Goal: Task Accomplishment & Management: Manage account settings

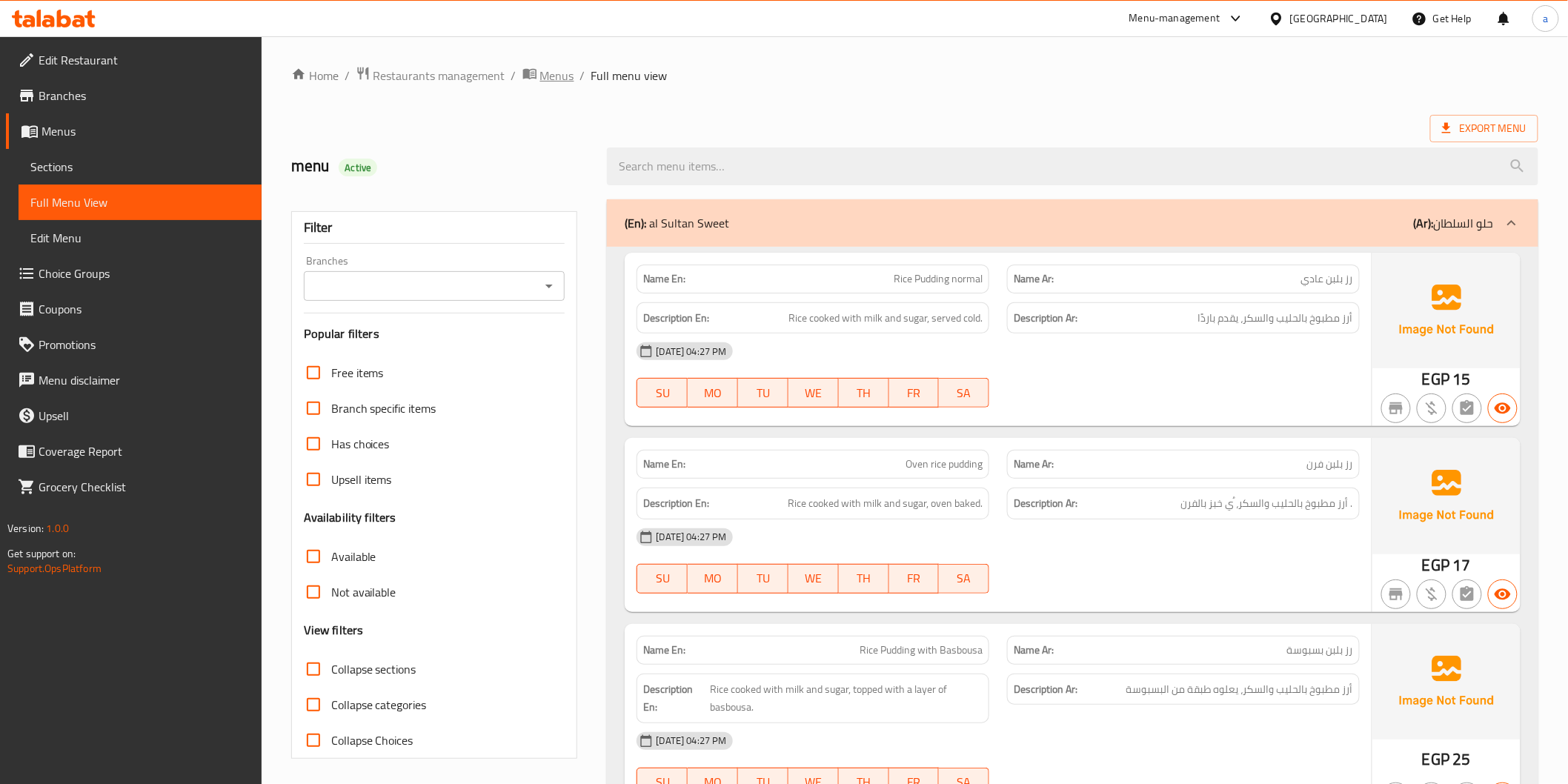
click at [542, 72] on span "Menus" at bounding box center [557, 75] width 34 height 18
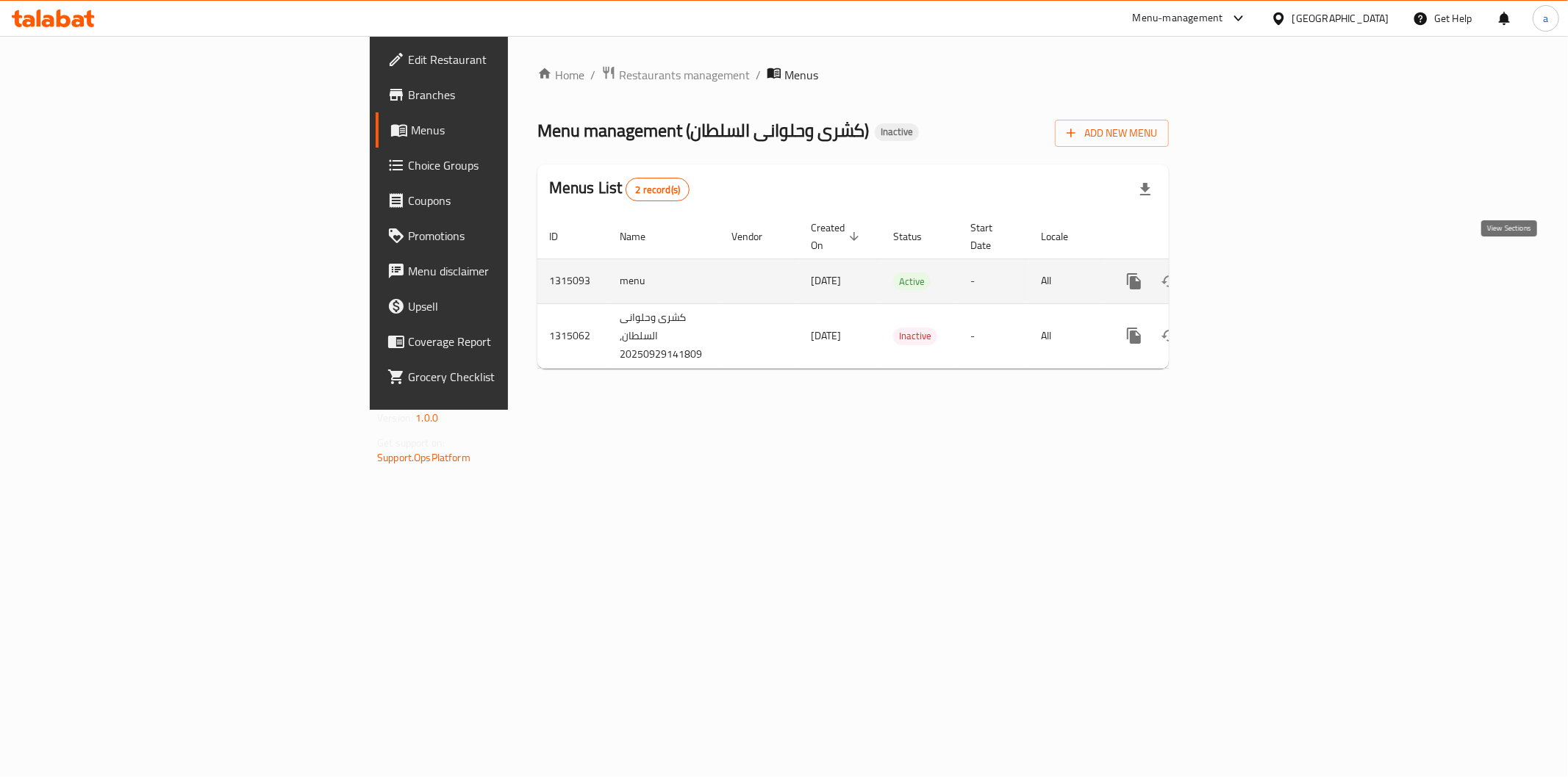
click at [1248, 273] on icon "enhanced table" at bounding box center [1240, 280] width 18 height 18
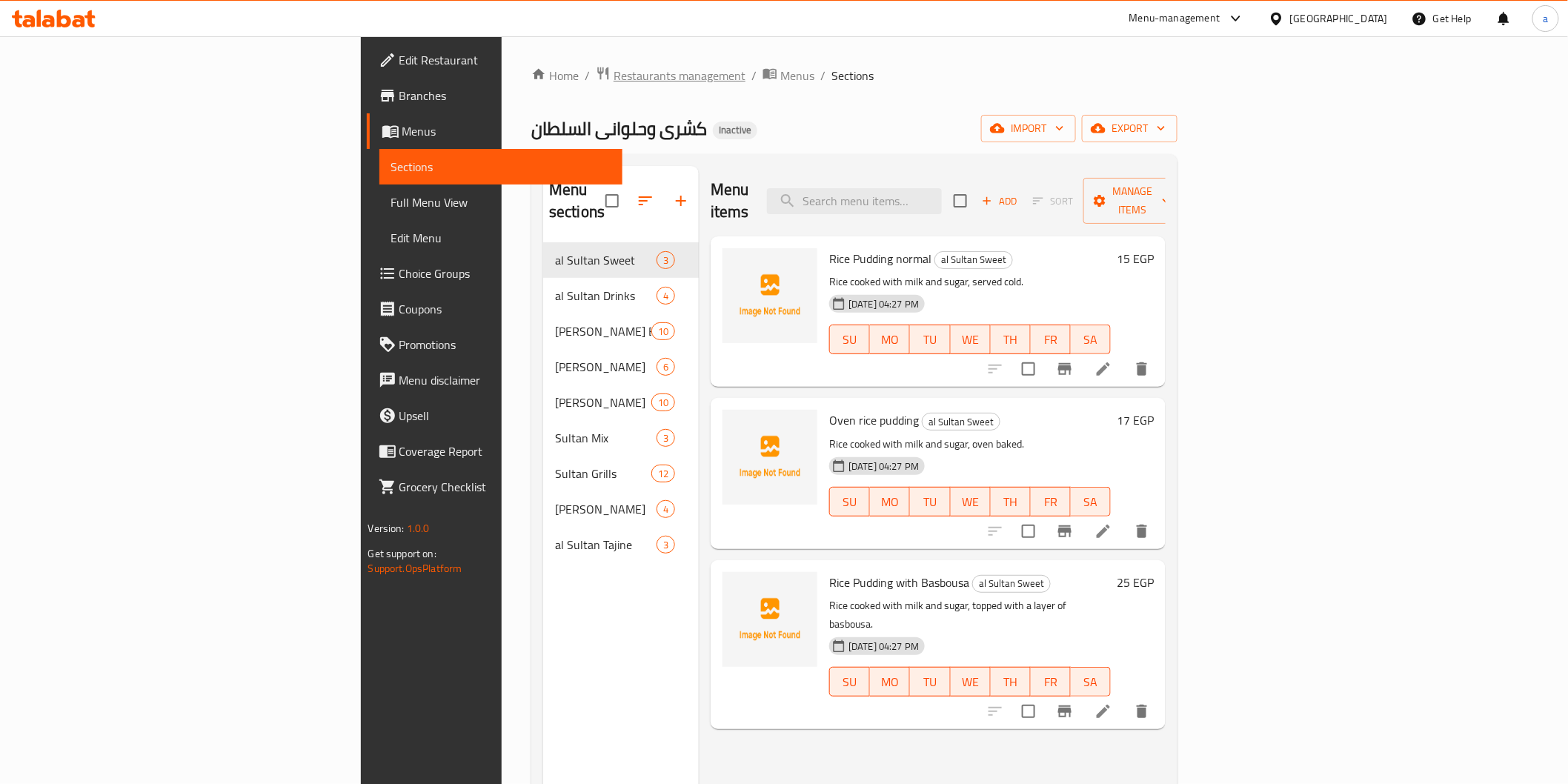
click at [614, 77] on span "Restaurants management" at bounding box center [680, 75] width 132 height 18
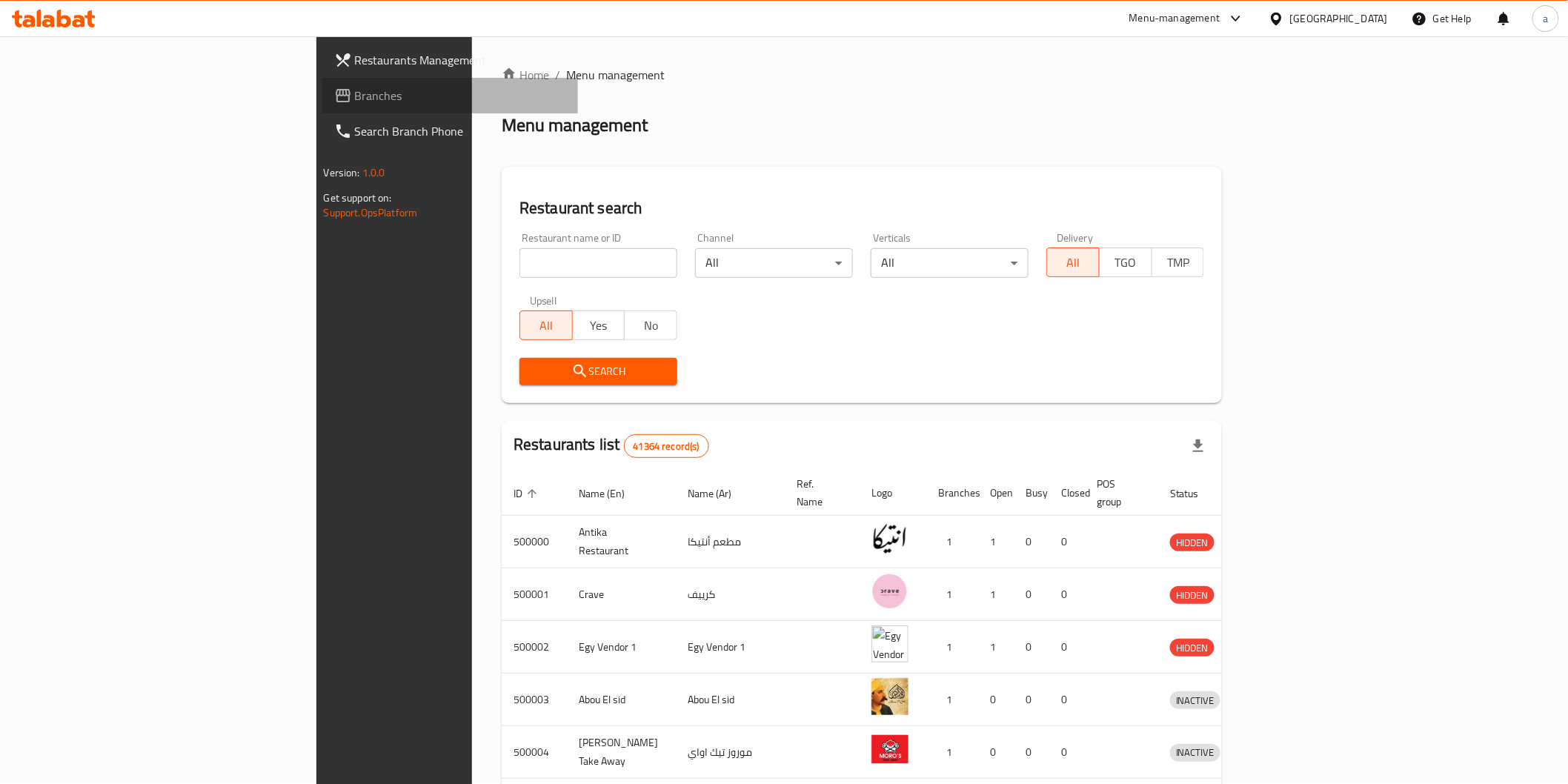
click at [322, 108] on link "Branches" at bounding box center [450, 96] width 256 height 36
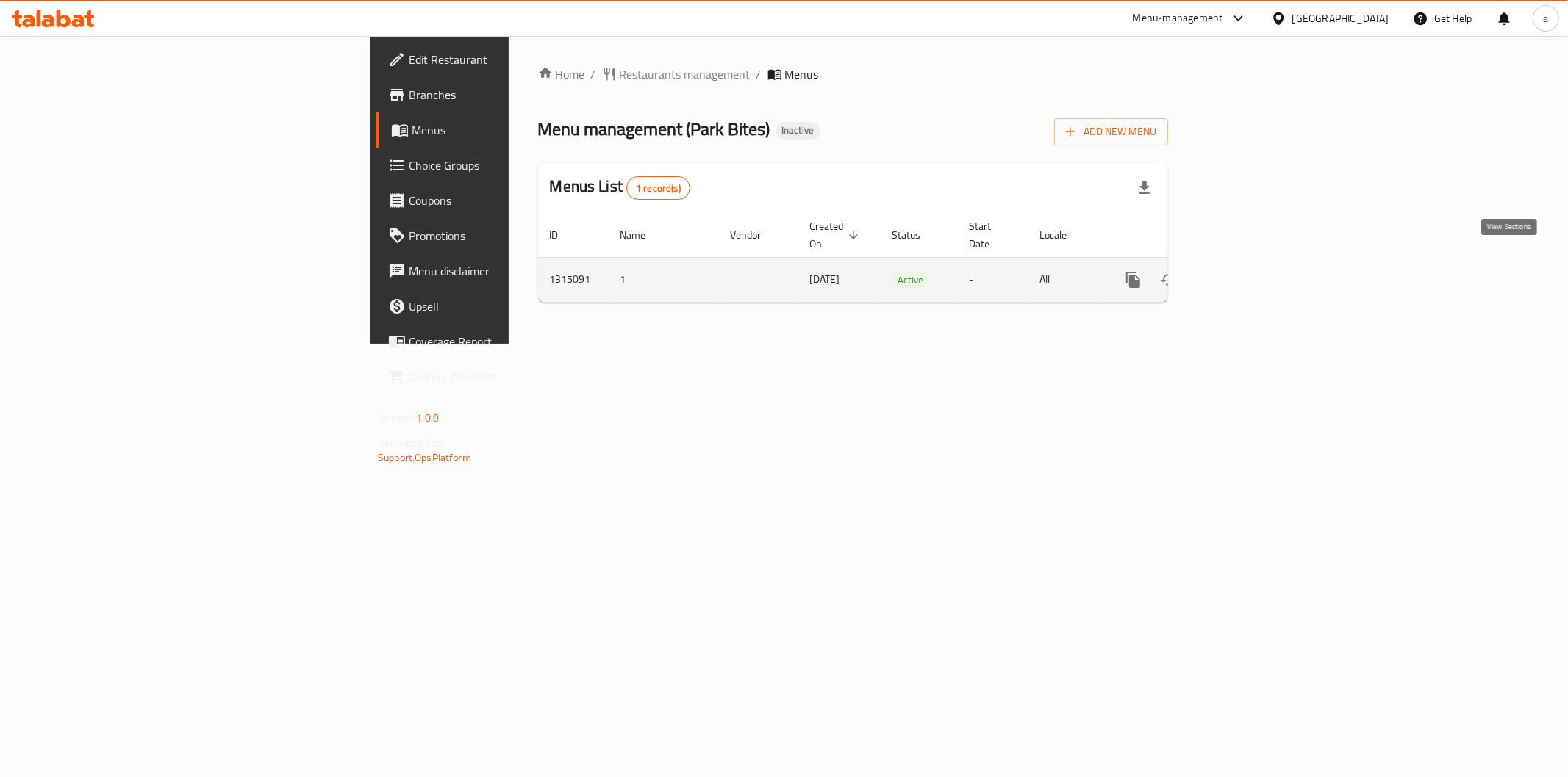
click at [1248, 271] on icon "enhanced table" at bounding box center [1239, 279] width 18 height 18
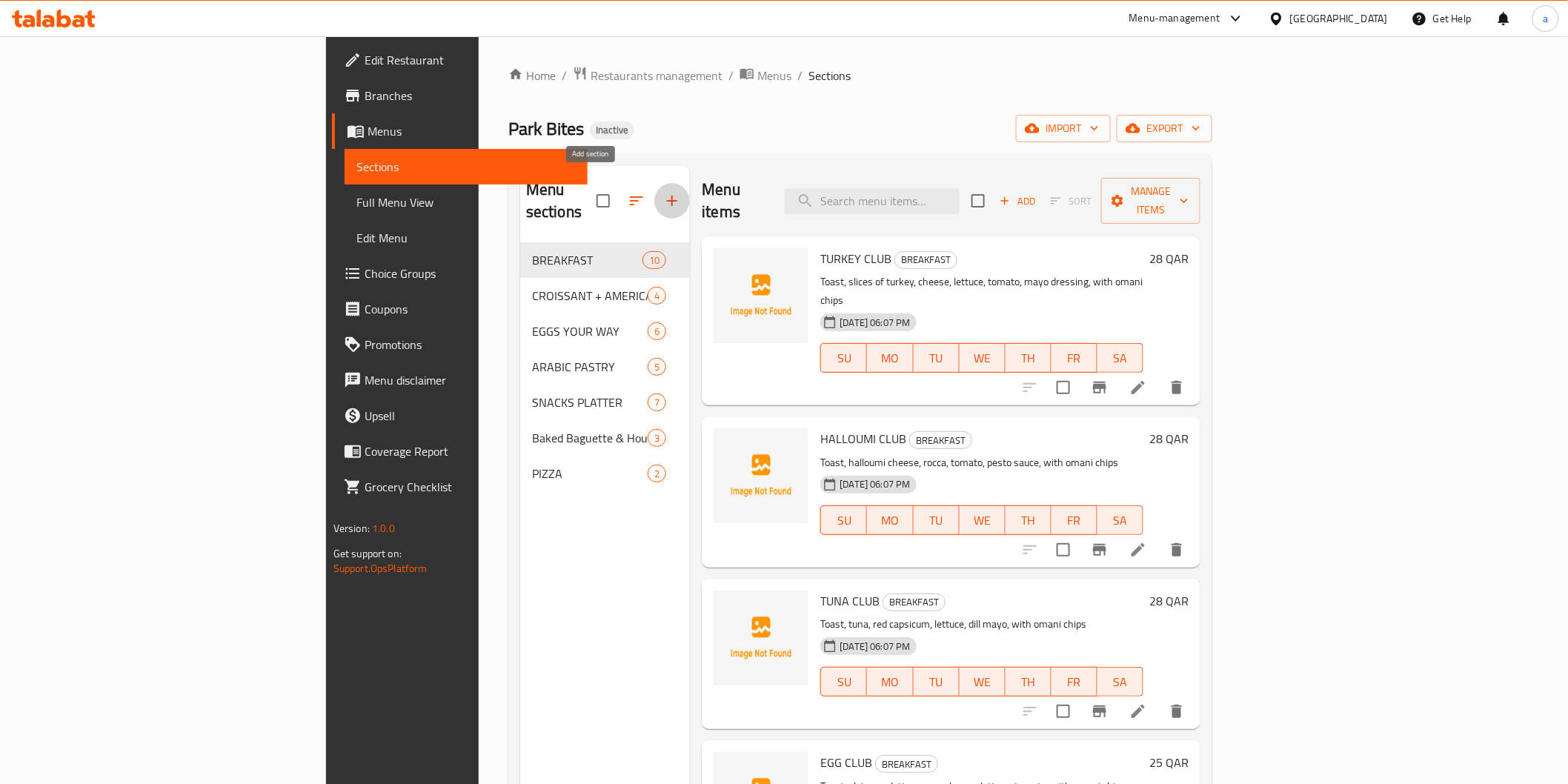
click at [664, 196] on icon "button" at bounding box center [672, 200] width 18 height 18
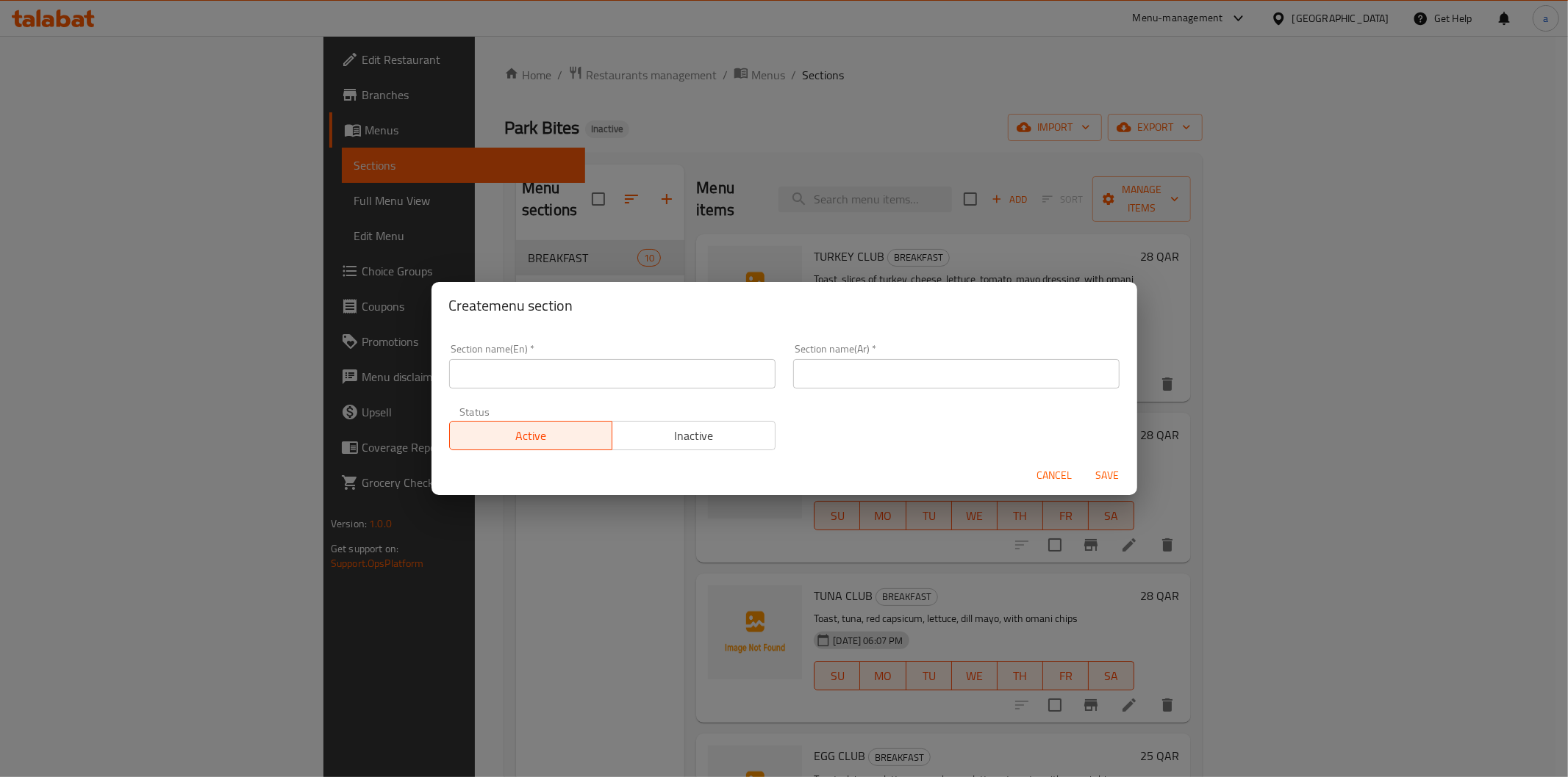
click at [971, 248] on div "Create menu section Section name(En)   * Section name(En) * Section name(Ar)   …" at bounding box center [784, 388] width 1568 height 777
click at [1042, 478] on span "Cancel" at bounding box center [1054, 476] width 35 height 19
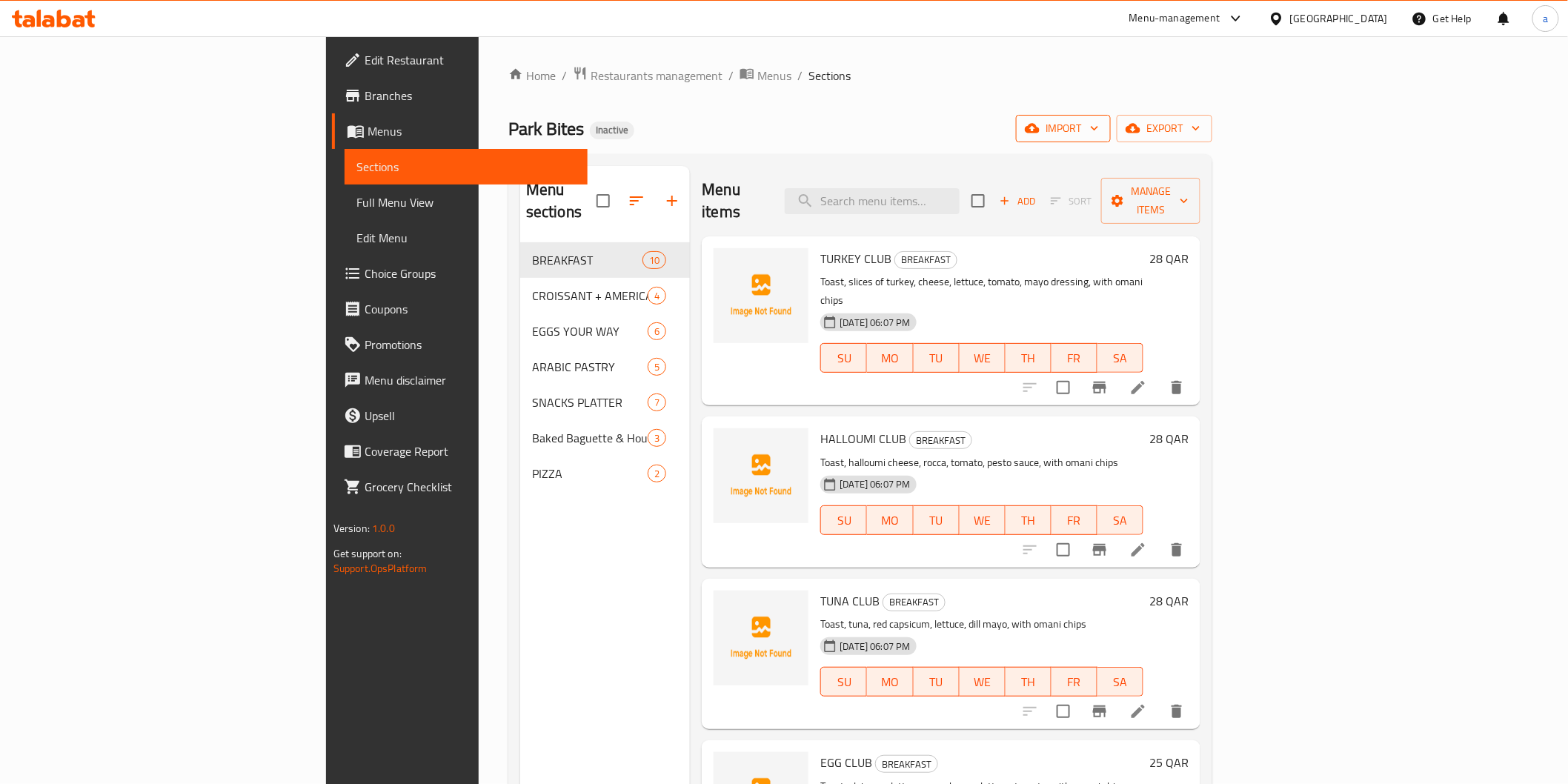
click at [1099, 128] on span "import" at bounding box center [1063, 129] width 71 height 19
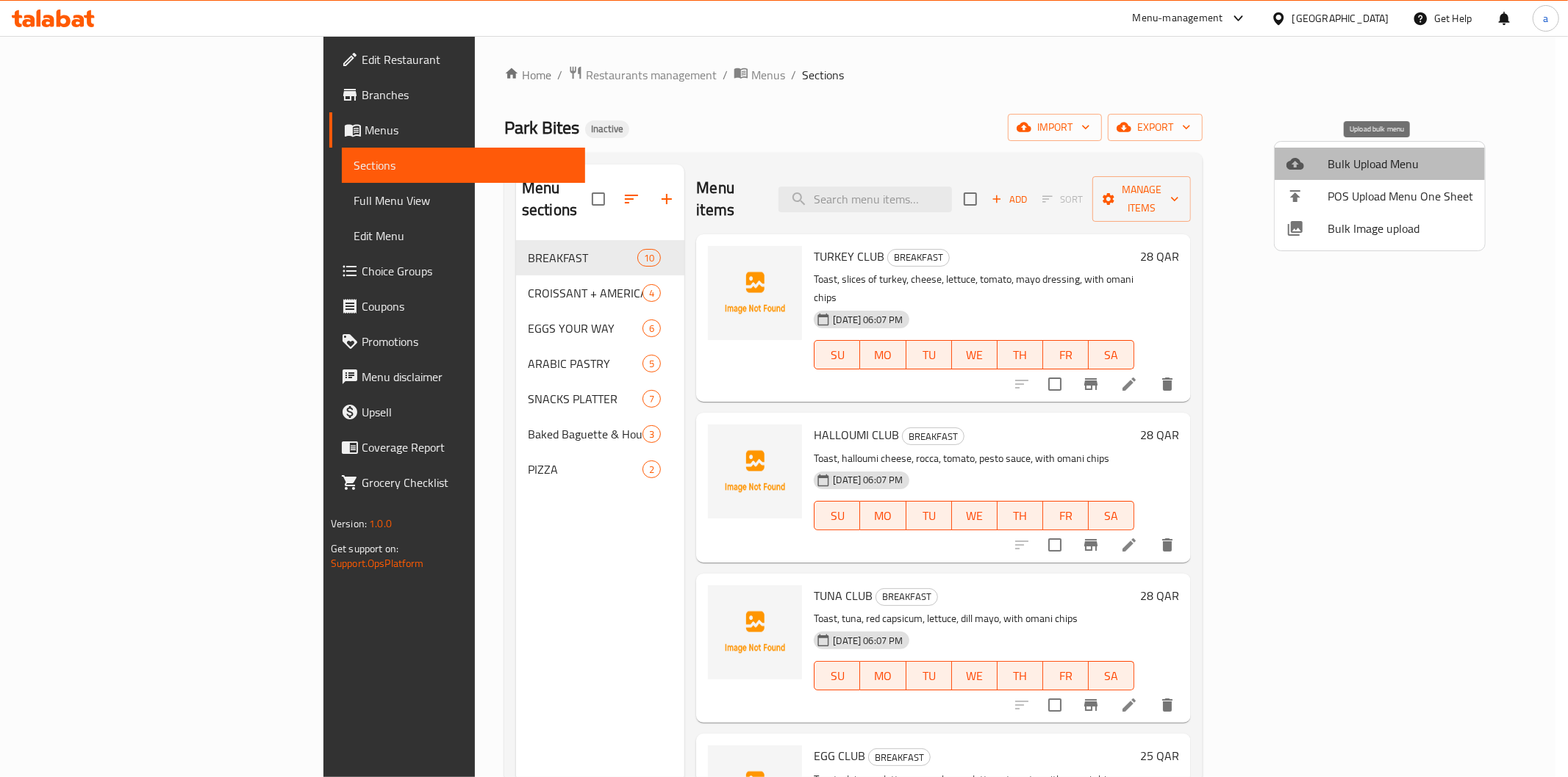
click at [1429, 165] on span "Bulk Upload Menu" at bounding box center [1400, 163] width 145 height 18
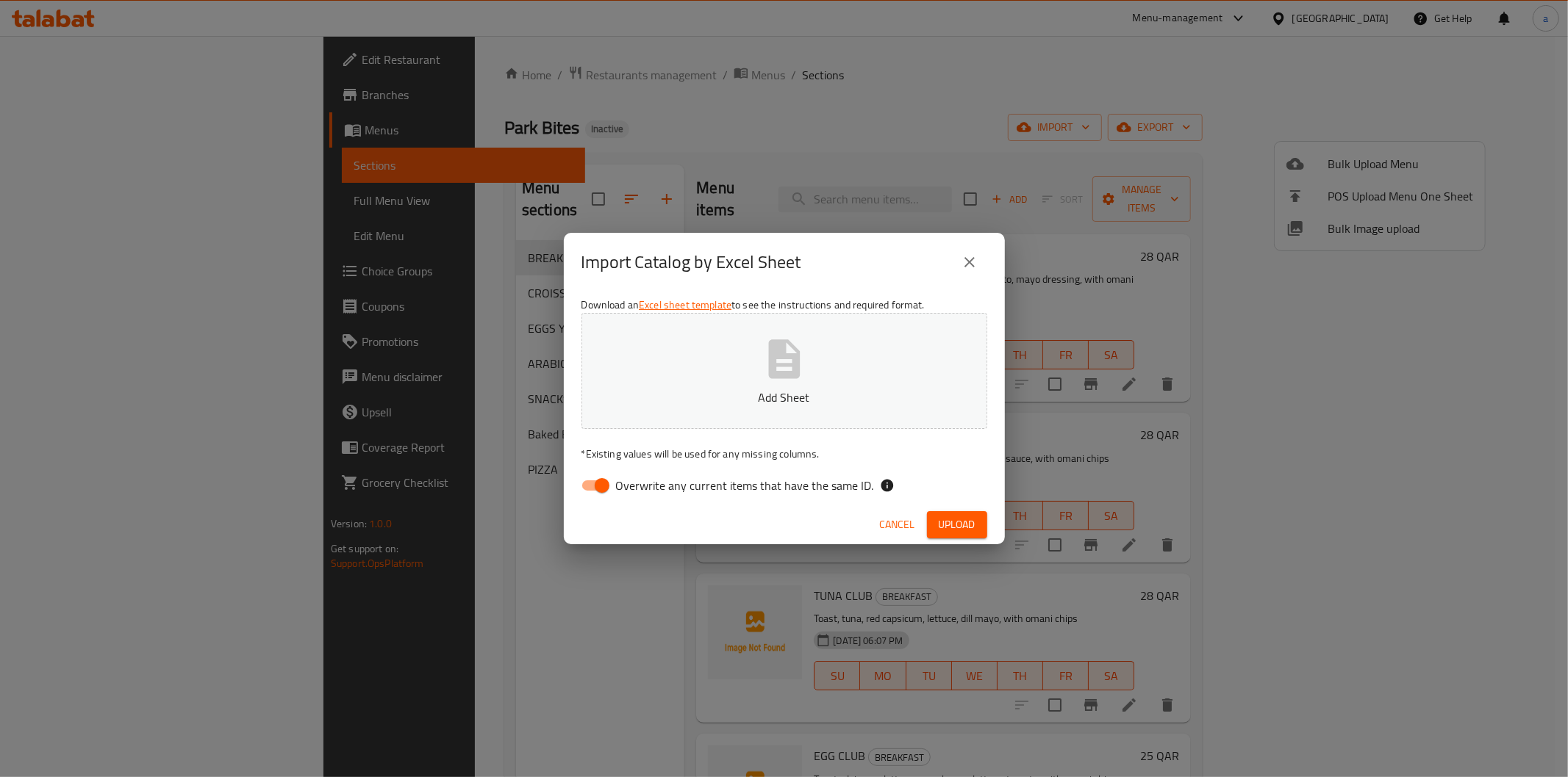
click at [716, 487] on span "Overwrite any current items that have the same ID." at bounding box center [745, 485] width 258 height 18
click at [644, 487] on input "Overwrite any current items that have the same ID." at bounding box center [602, 485] width 84 height 28
checkbox input "false"
click at [794, 333] on button "Add Sheet" at bounding box center [784, 371] width 406 height 116
click at [968, 524] on span "Upload" at bounding box center [956, 525] width 36 height 19
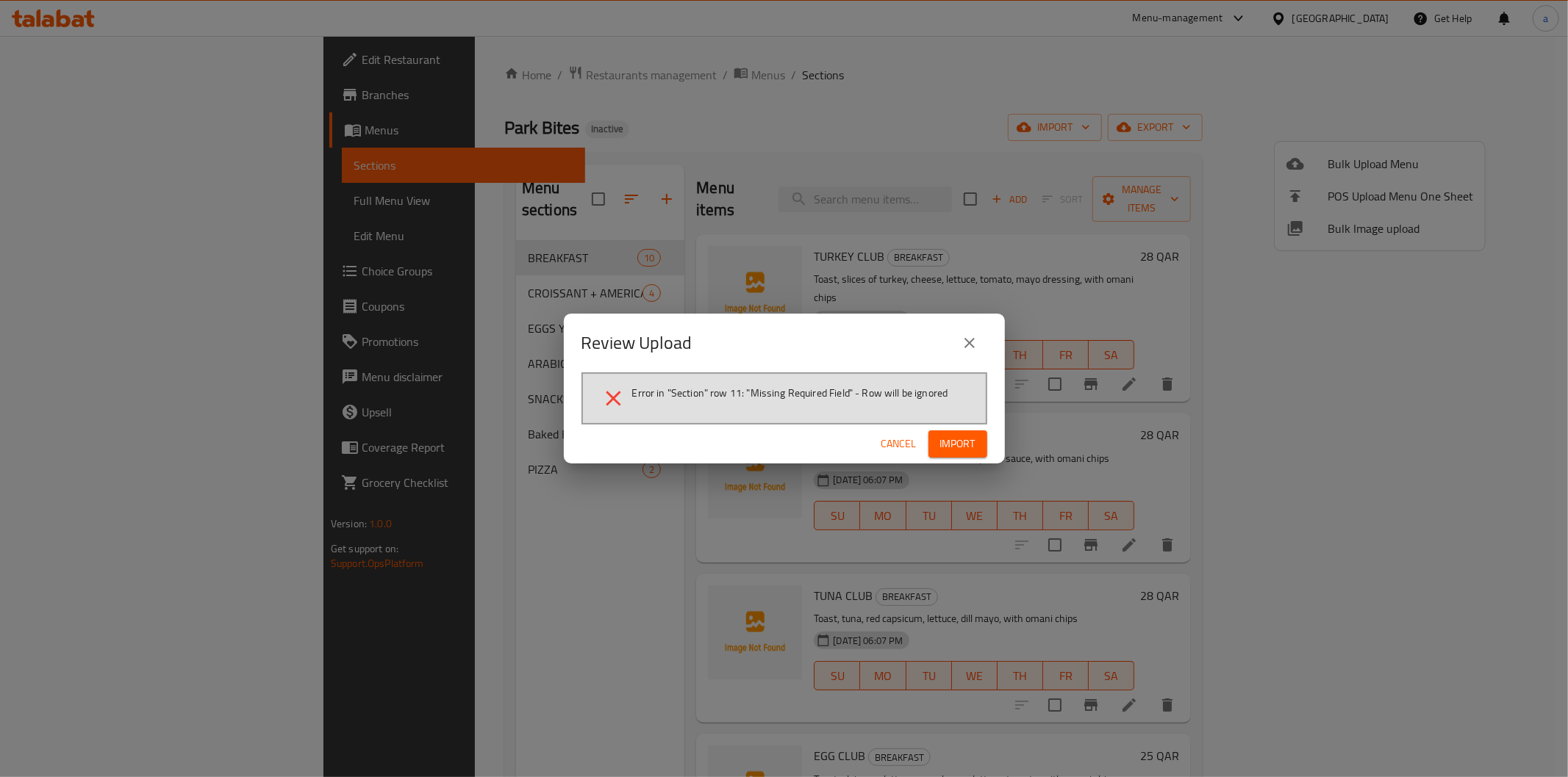
click at [974, 344] on icon "close" at bounding box center [969, 343] width 18 height 18
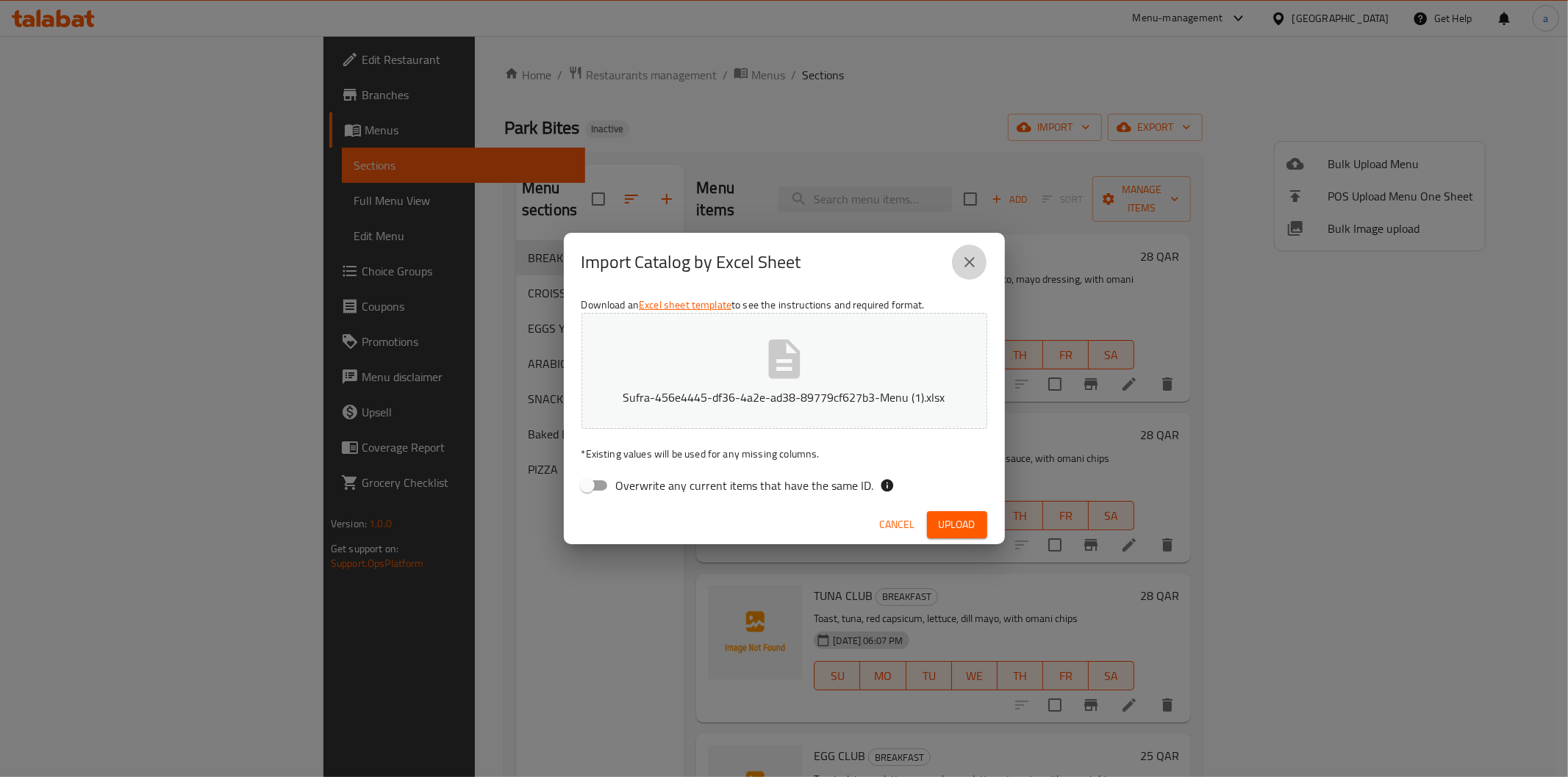
click at [965, 259] on icon "close" at bounding box center [969, 262] width 10 height 10
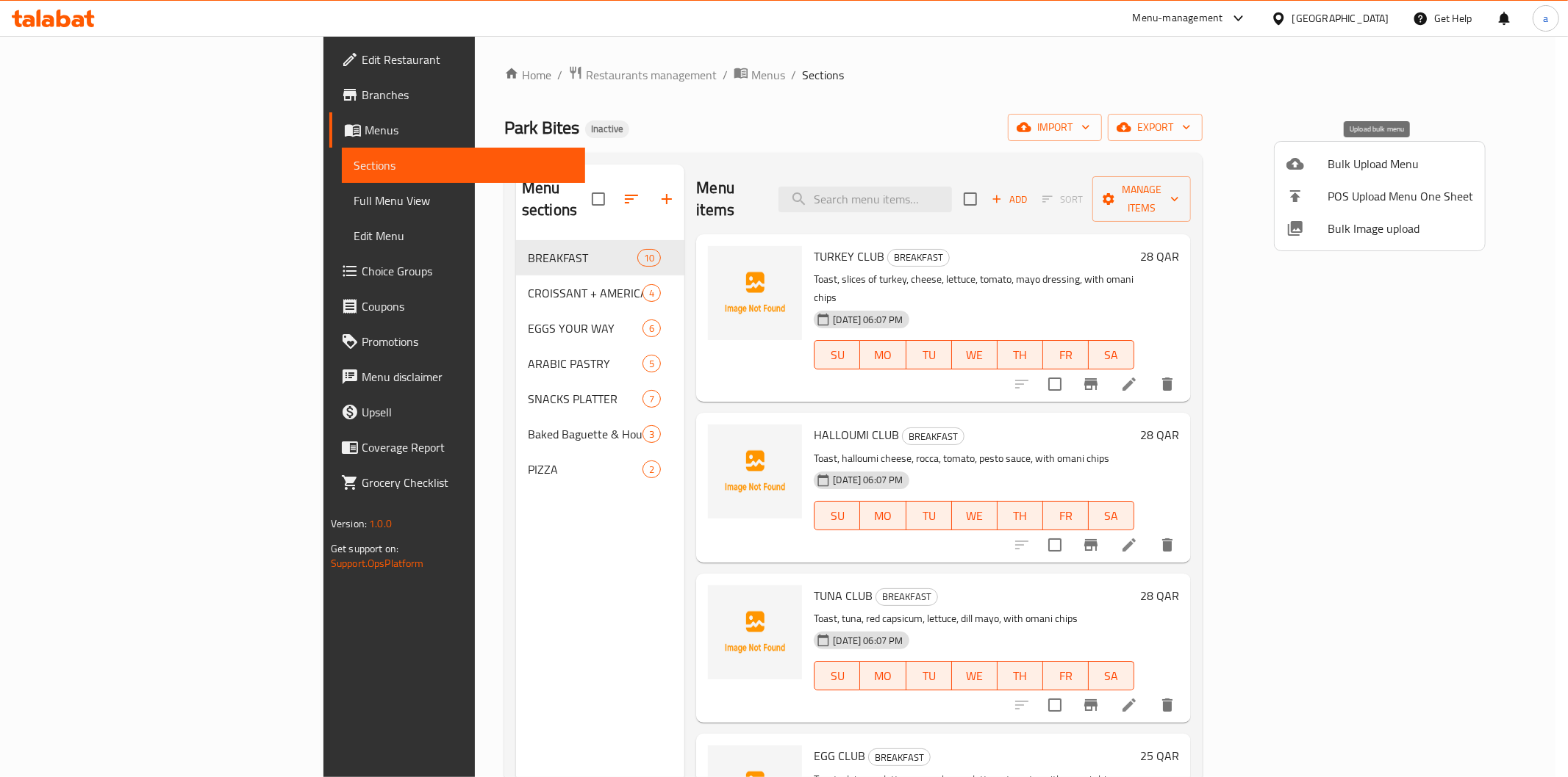
click at [1387, 166] on span "Bulk Upload Menu" at bounding box center [1400, 163] width 145 height 18
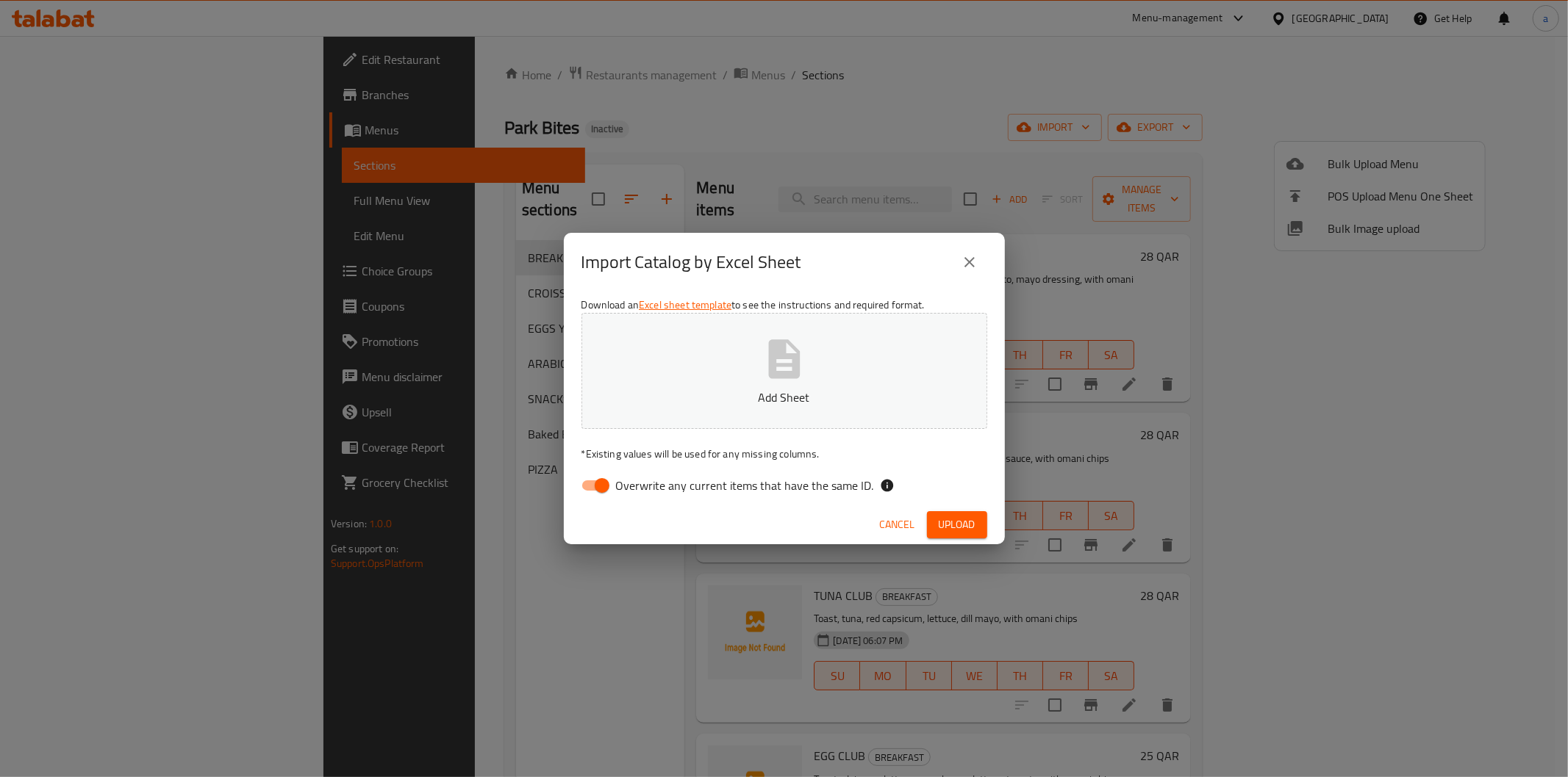
click at [626, 482] on span "Overwrite any current items that have the same ID." at bounding box center [745, 485] width 258 height 18
click at [626, 482] on input "Overwrite any current items that have the same ID." at bounding box center [602, 485] width 84 height 28
checkbox input "false"
click at [939, 524] on span "Upload" at bounding box center [956, 525] width 36 height 19
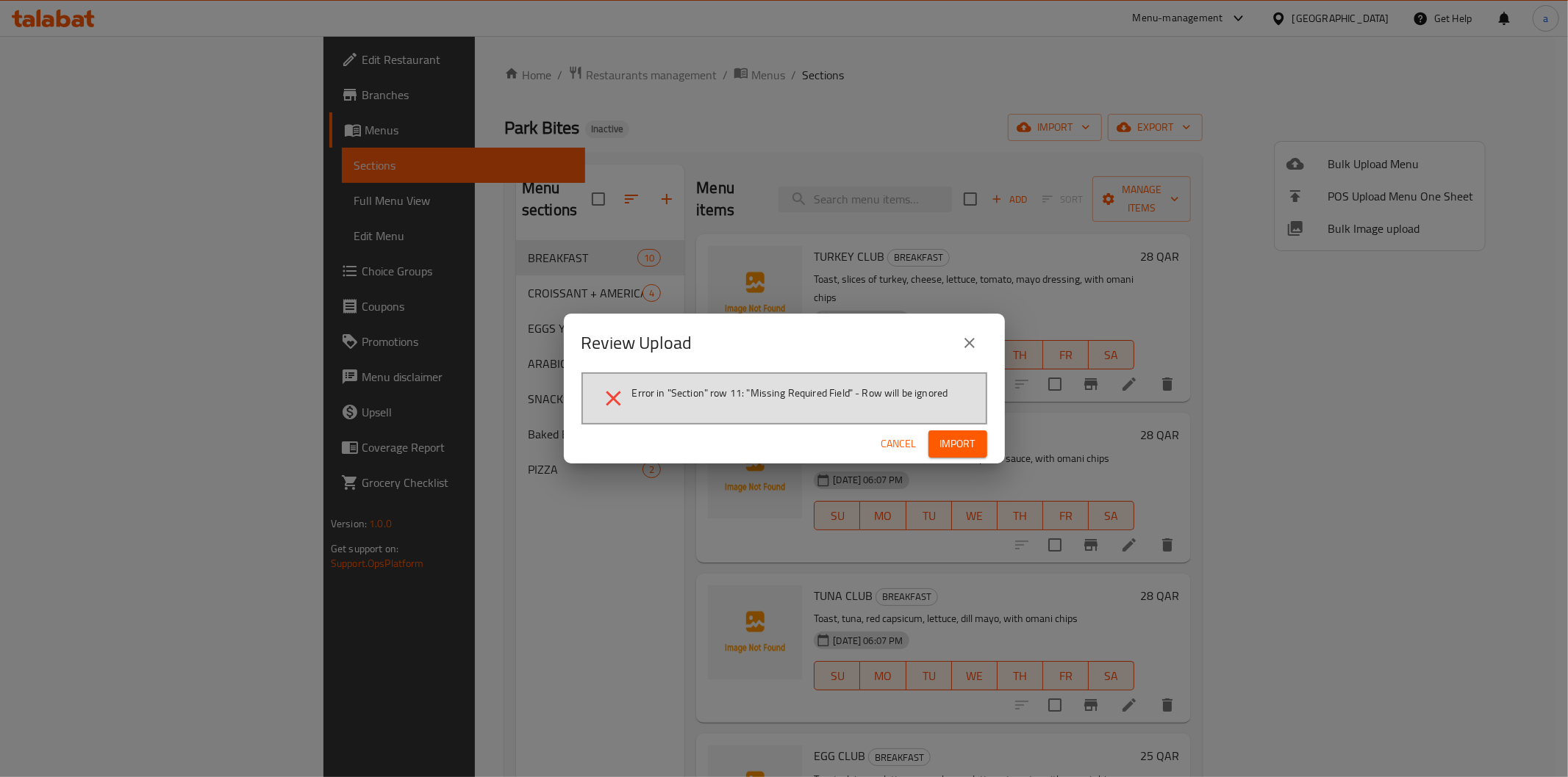
click at [973, 338] on icon "close" at bounding box center [969, 343] width 18 height 18
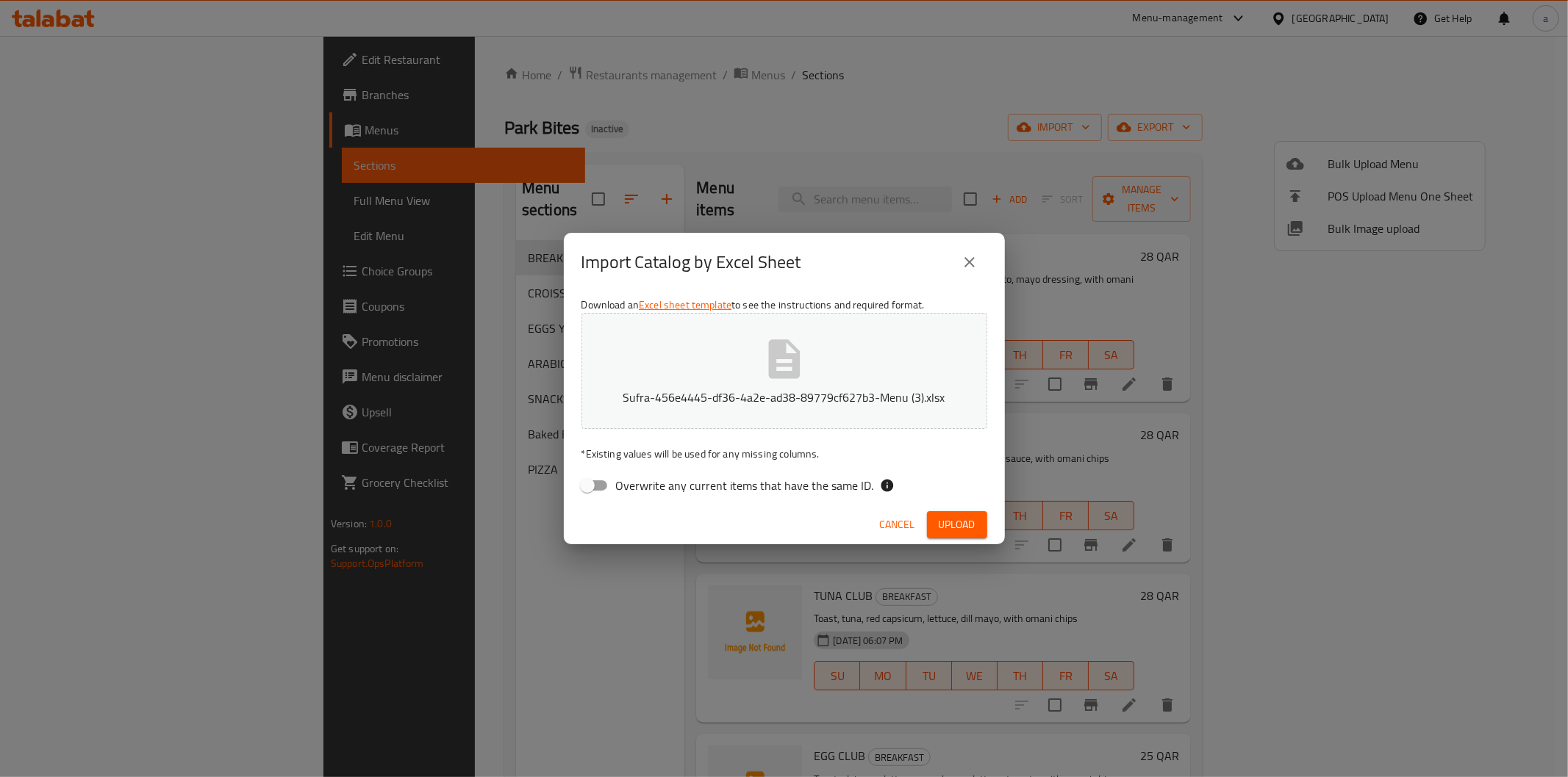
drag, startPoint x: 946, startPoint y: 527, endPoint x: 924, endPoint y: 529, distance: 22.1
click at [946, 527] on span "Upload" at bounding box center [956, 525] width 36 height 19
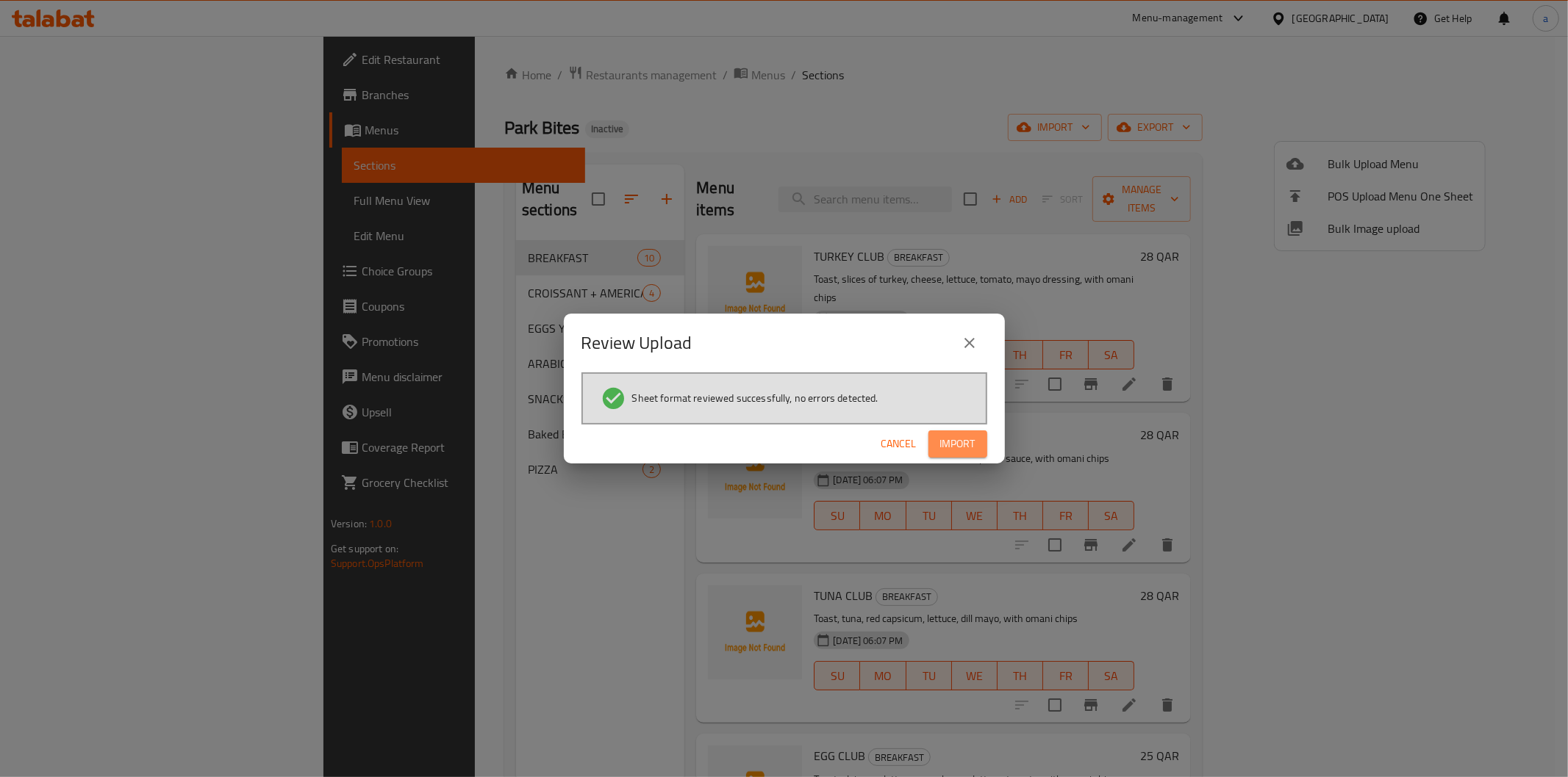
click at [945, 435] on span "Import" at bounding box center [957, 444] width 35 height 19
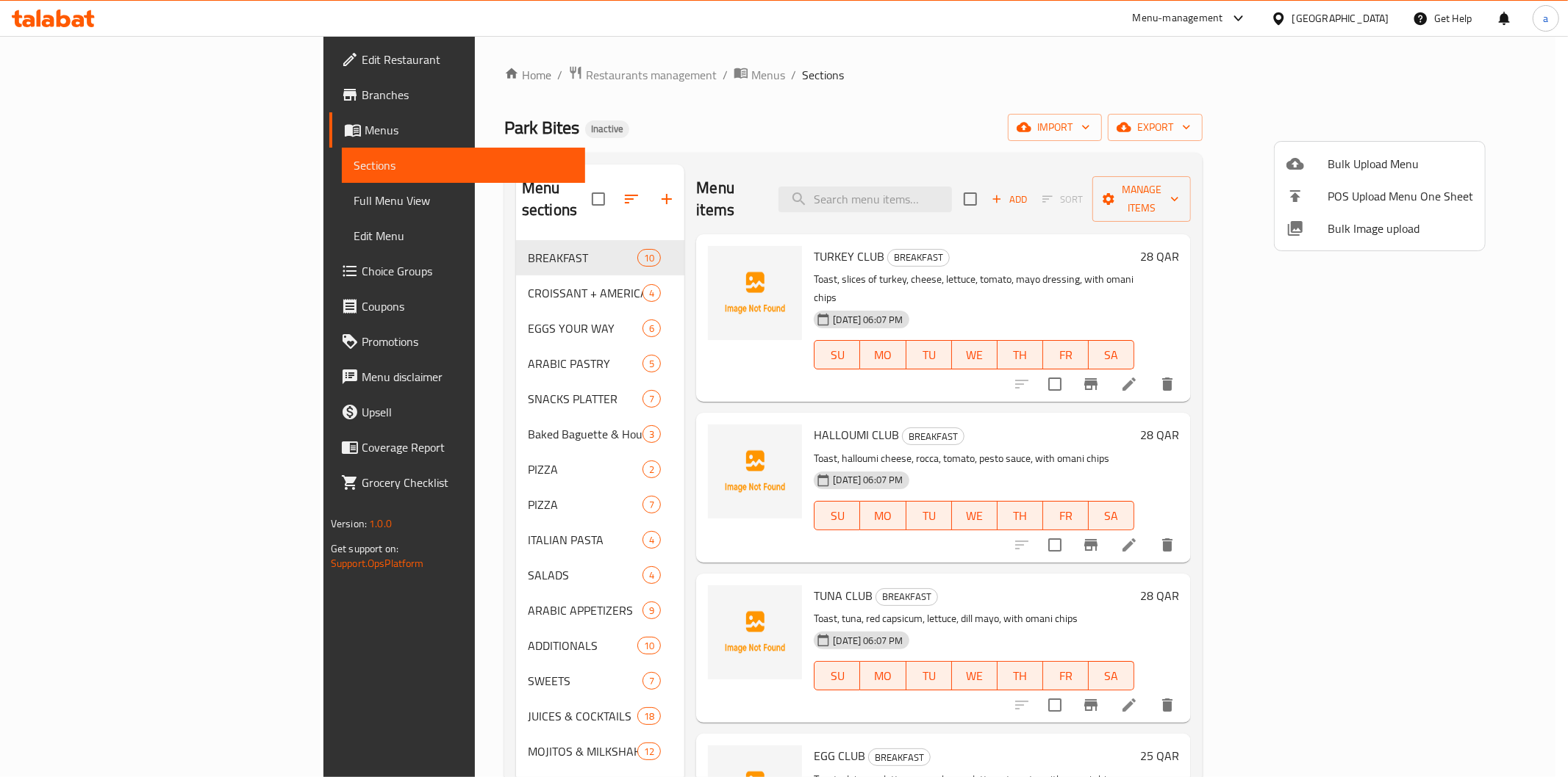
click at [83, 196] on div at bounding box center [784, 388] width 1568 height 777
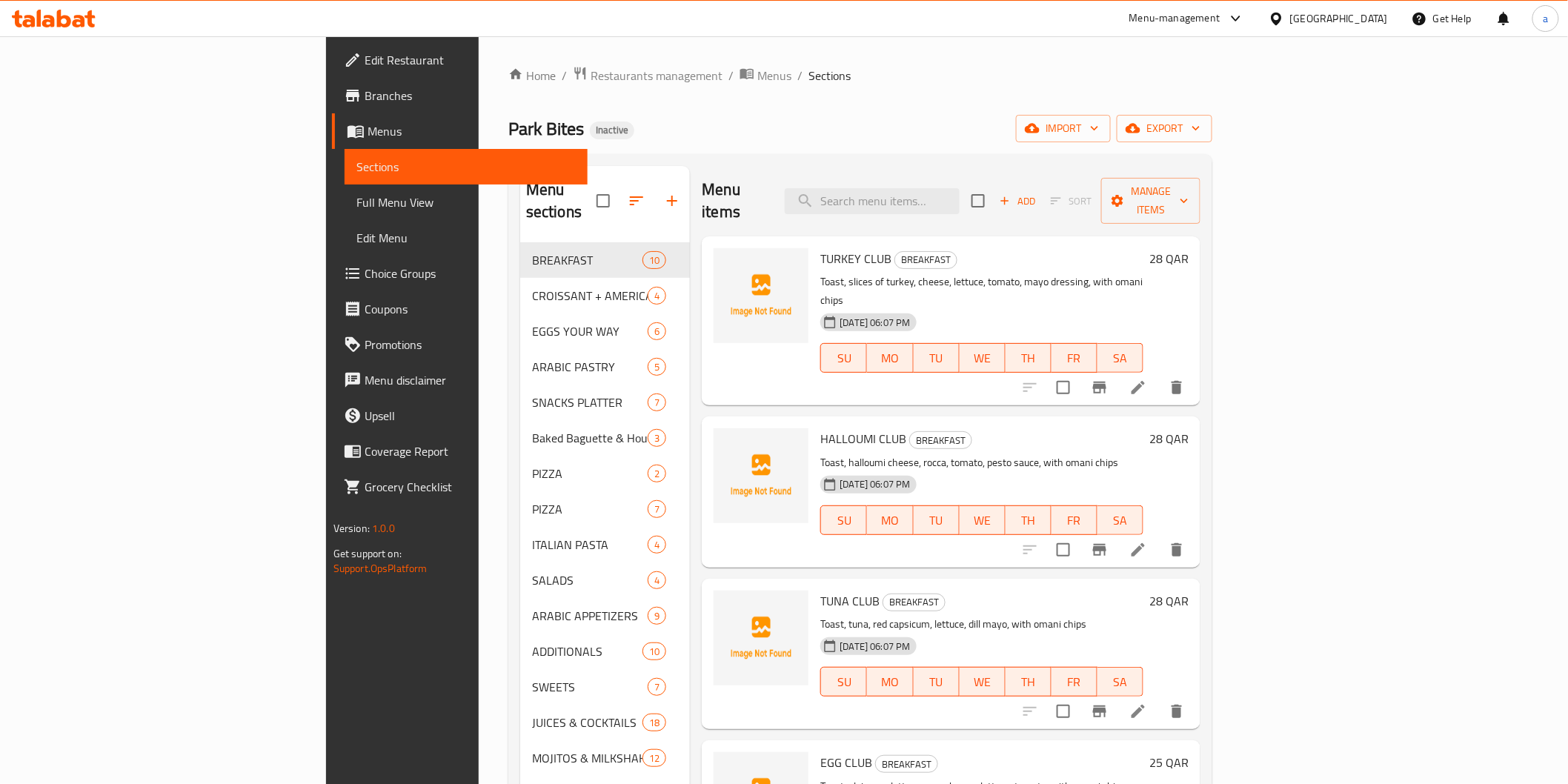
click at [356, 197] on span "Full Menu View" at bounding box center [465, 202] width 219 height 18
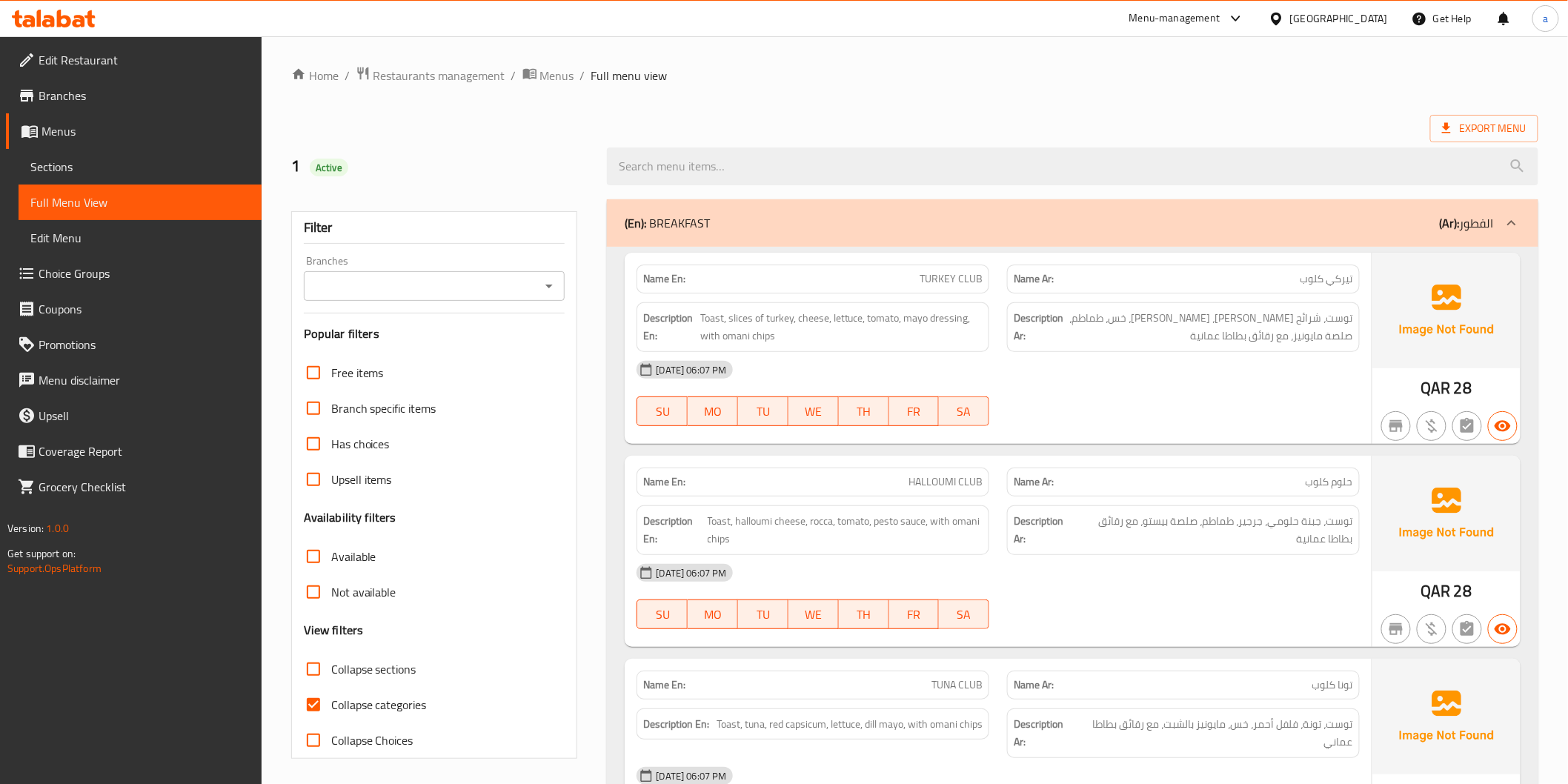
click at [93, 163] on span "Sections" at bounding box center [139, 166] width 219 height 18
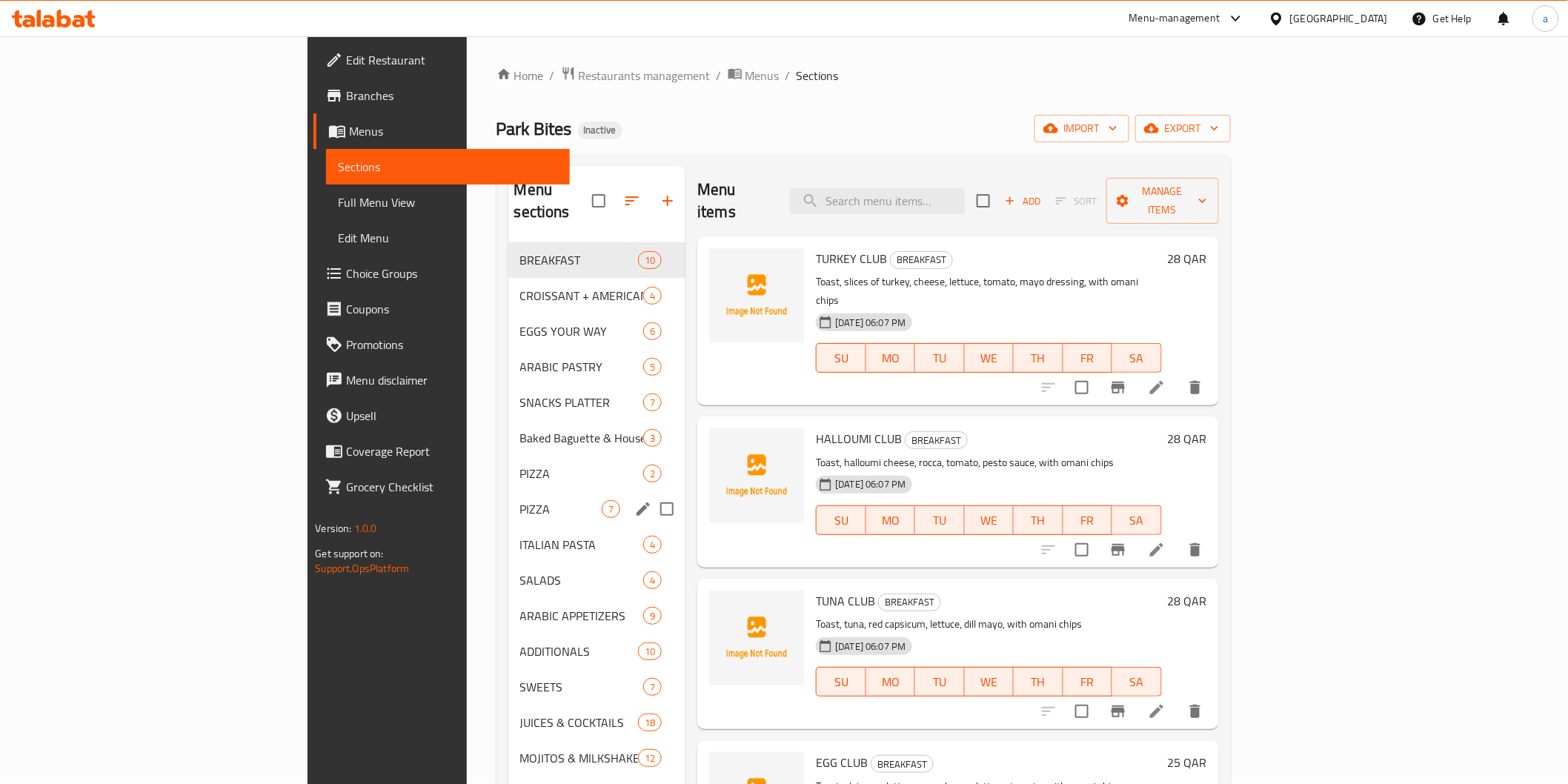
click at [520, 500] on span "PIZZA" at bounding box center [561, 509] width 83 height 18
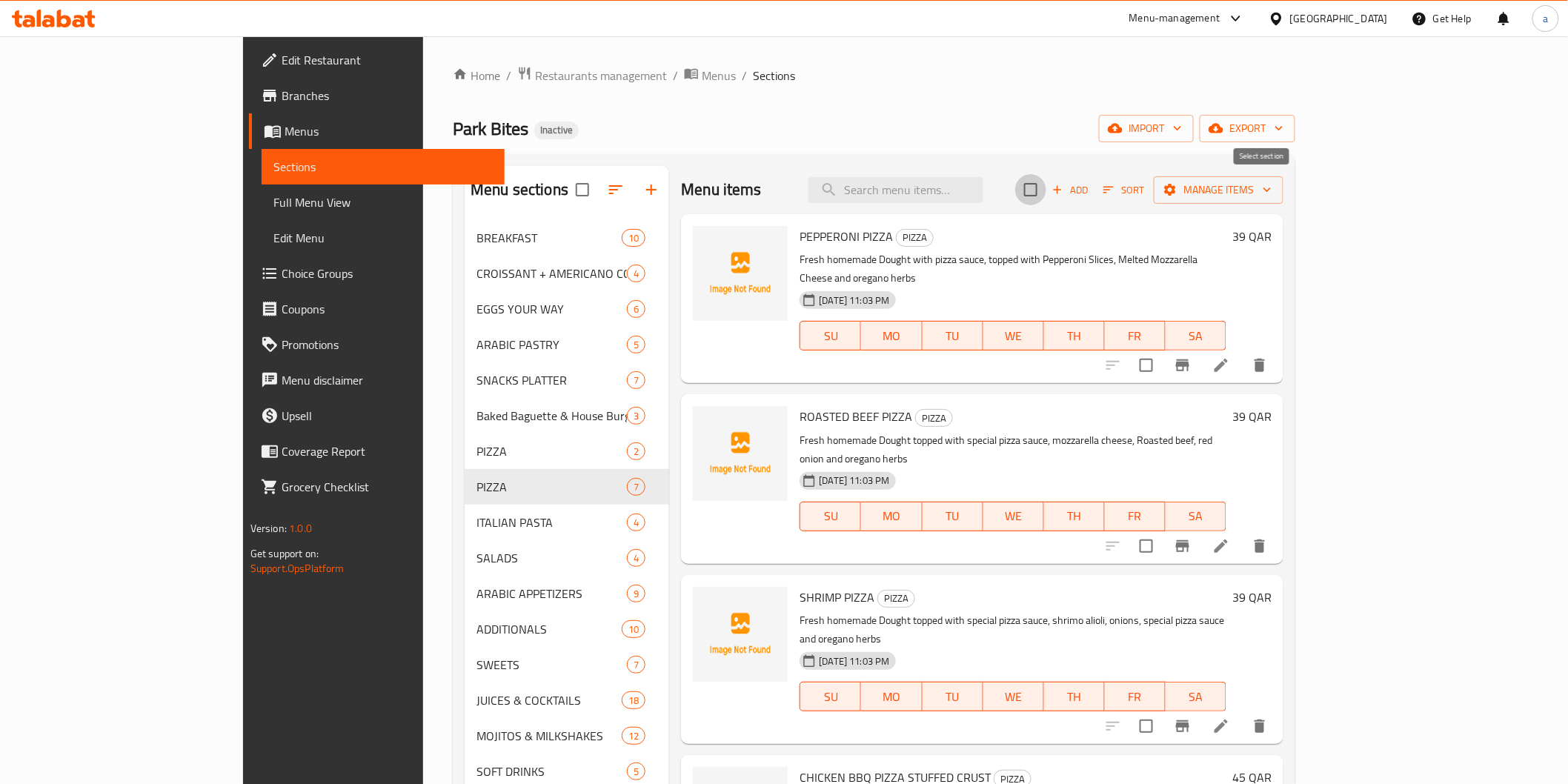
click at [1046, 197] on input "checkbox" at bounding box center [1030, 189] width 31 height 31
checkbox input "true"
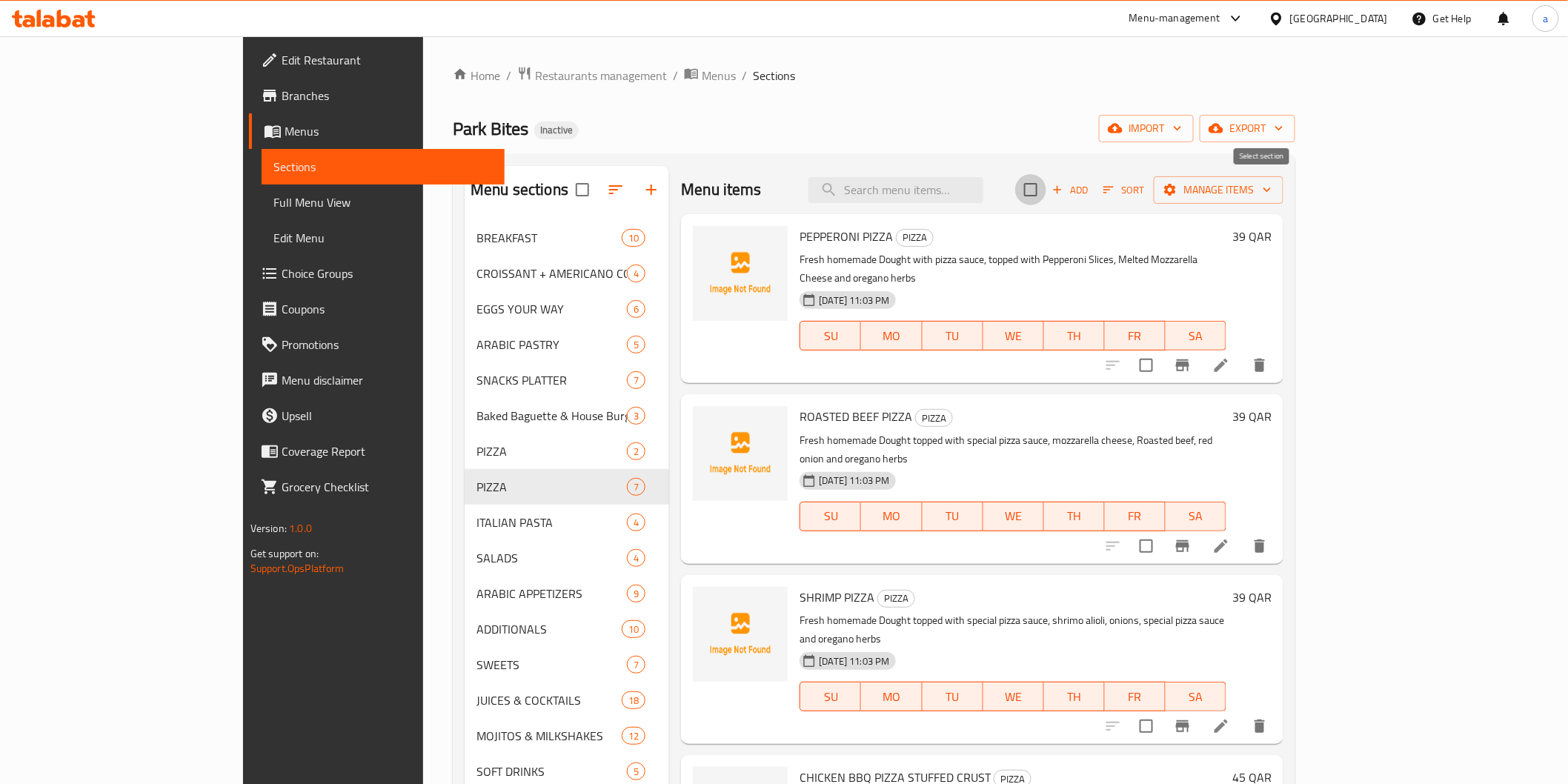
checkbox input "true"
click at [1272, 186] on span "Manage items" at bounding box center [1218, 190] width 106 height 19
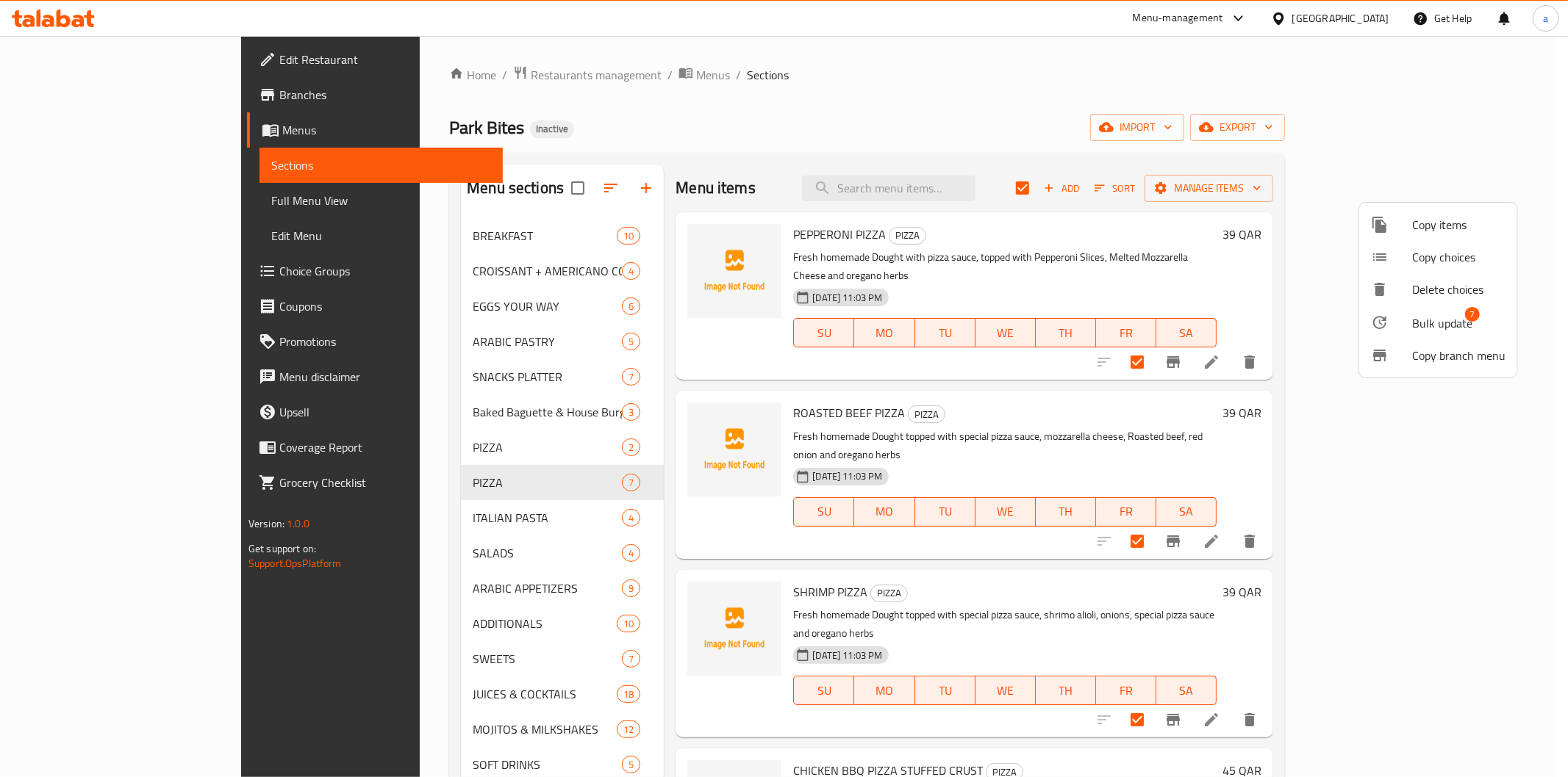
click at [1405, 318] on div at bounding box center [1391, 322] width 41 height 18
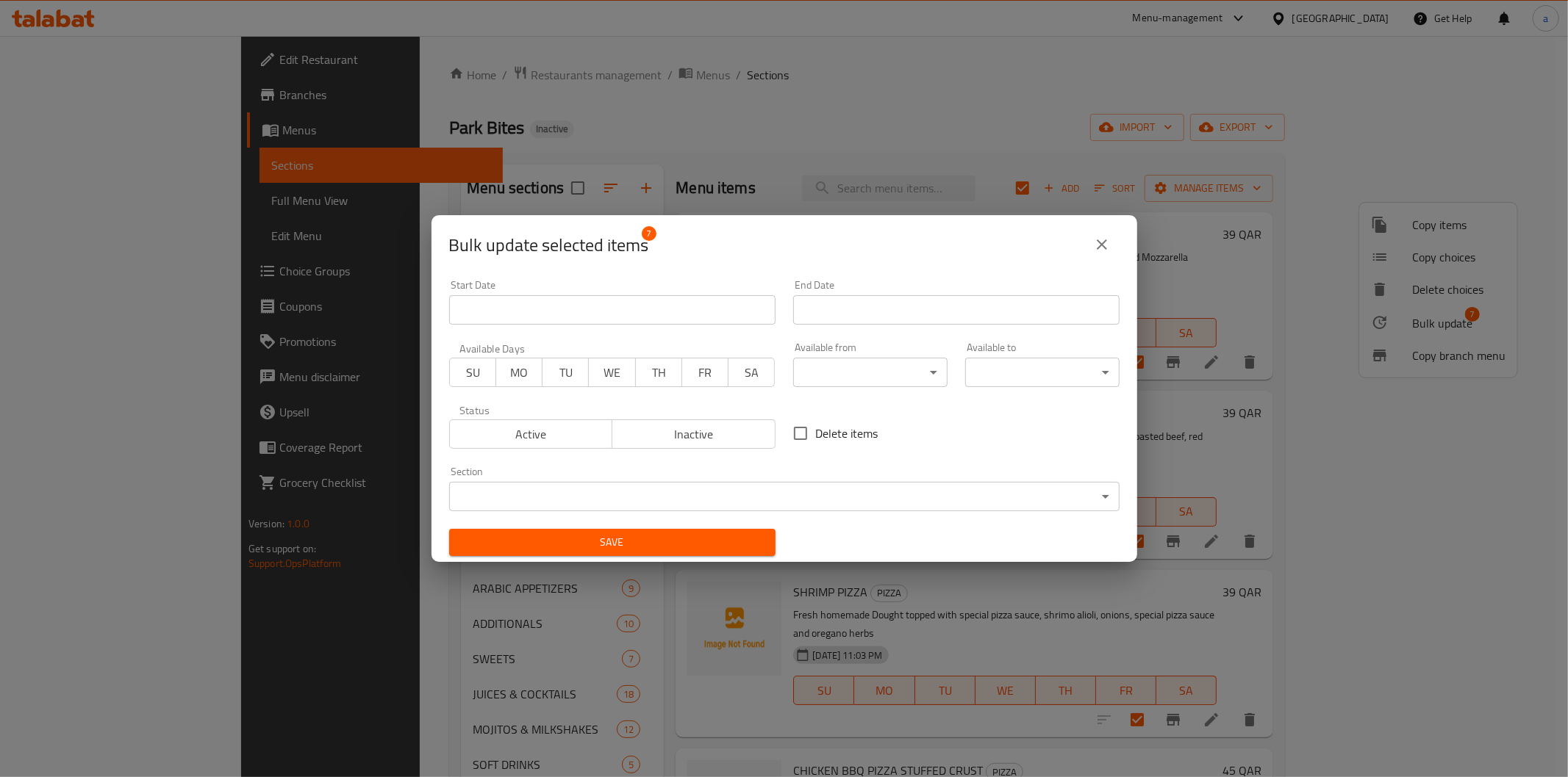
click at [818, 486] on body "​ Menu-management [GEOGRAPHIC_DATA] Get Help a Edit Restaurant Branches Menus S…" at bounding box center [784, 406] width 1568 height 741
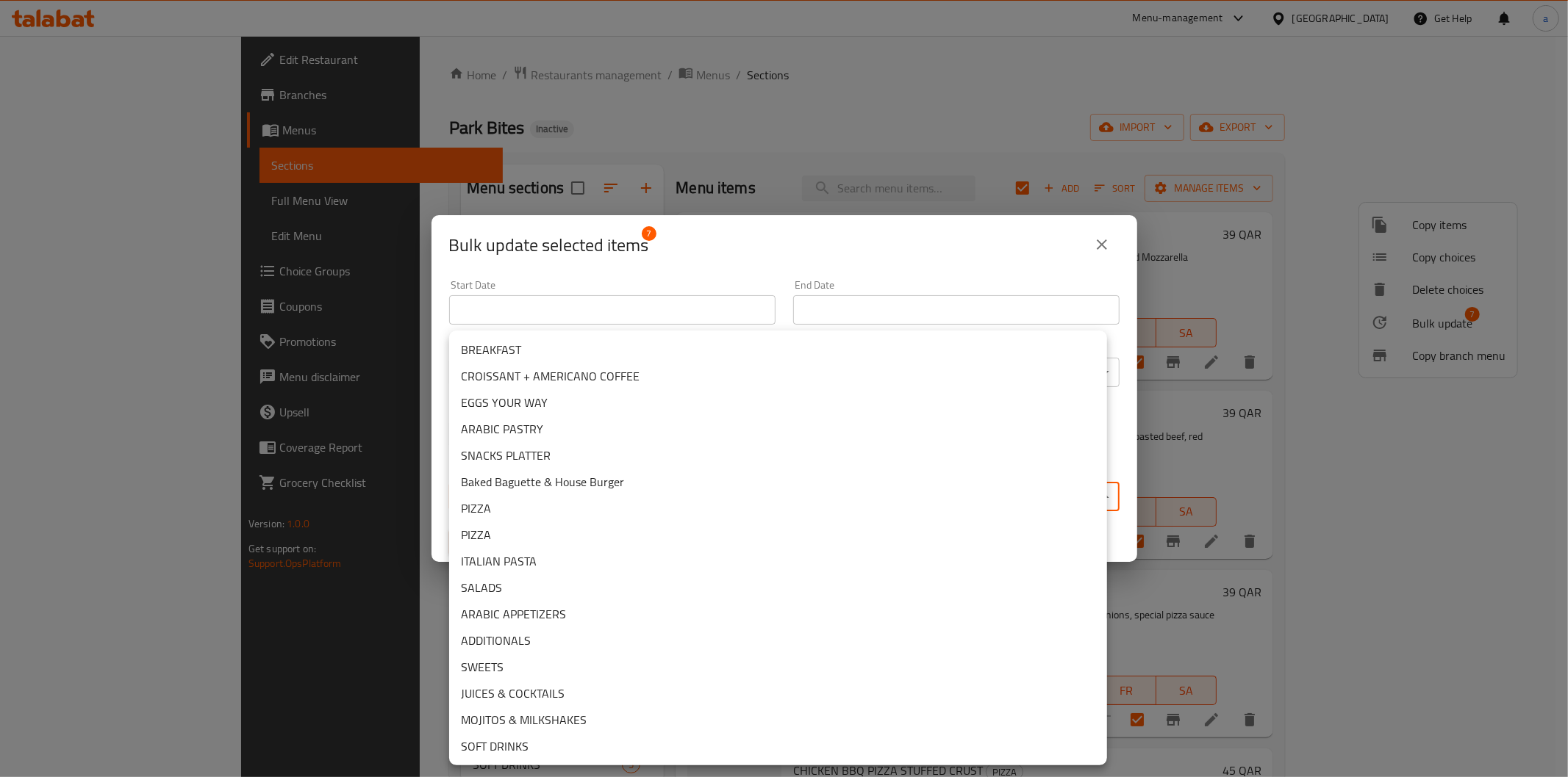
click at [571, 511] on li "PIZZA" at bounding box center [778, 508] width 658 height 26
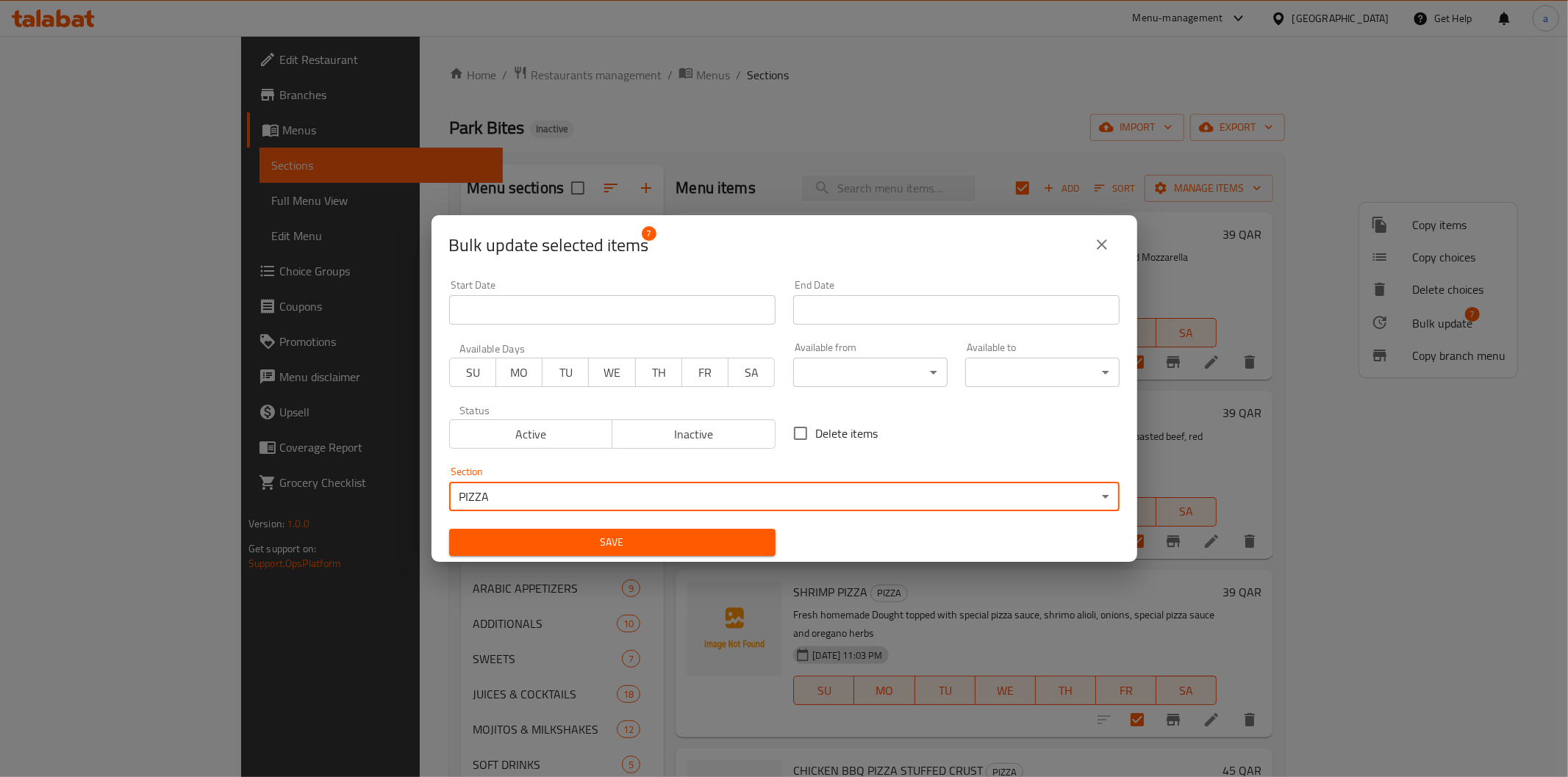
click at [624, 538] on span "Save" at bounding box center [612, 542] width 303 height 19
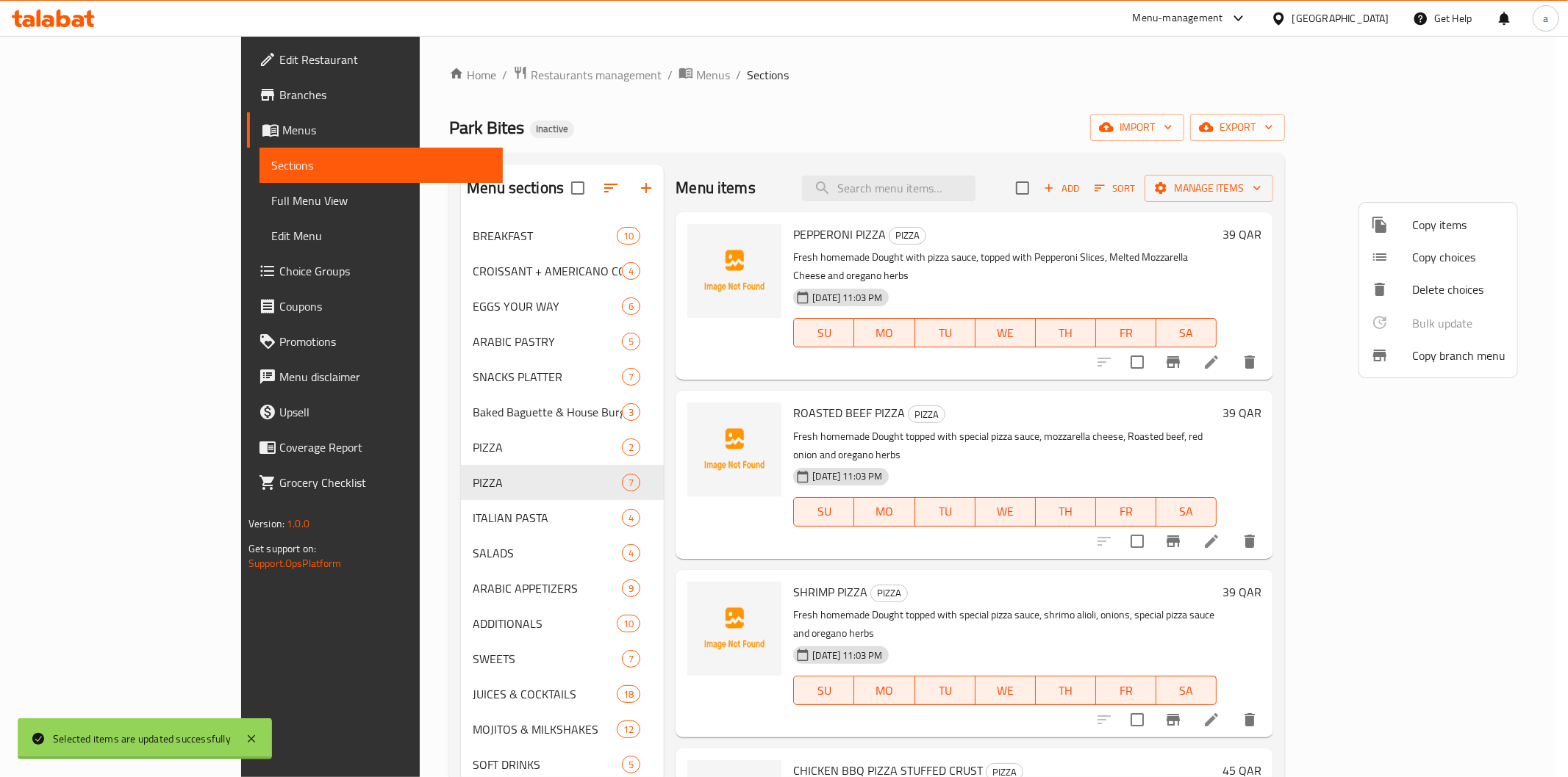
checkbox input "false"
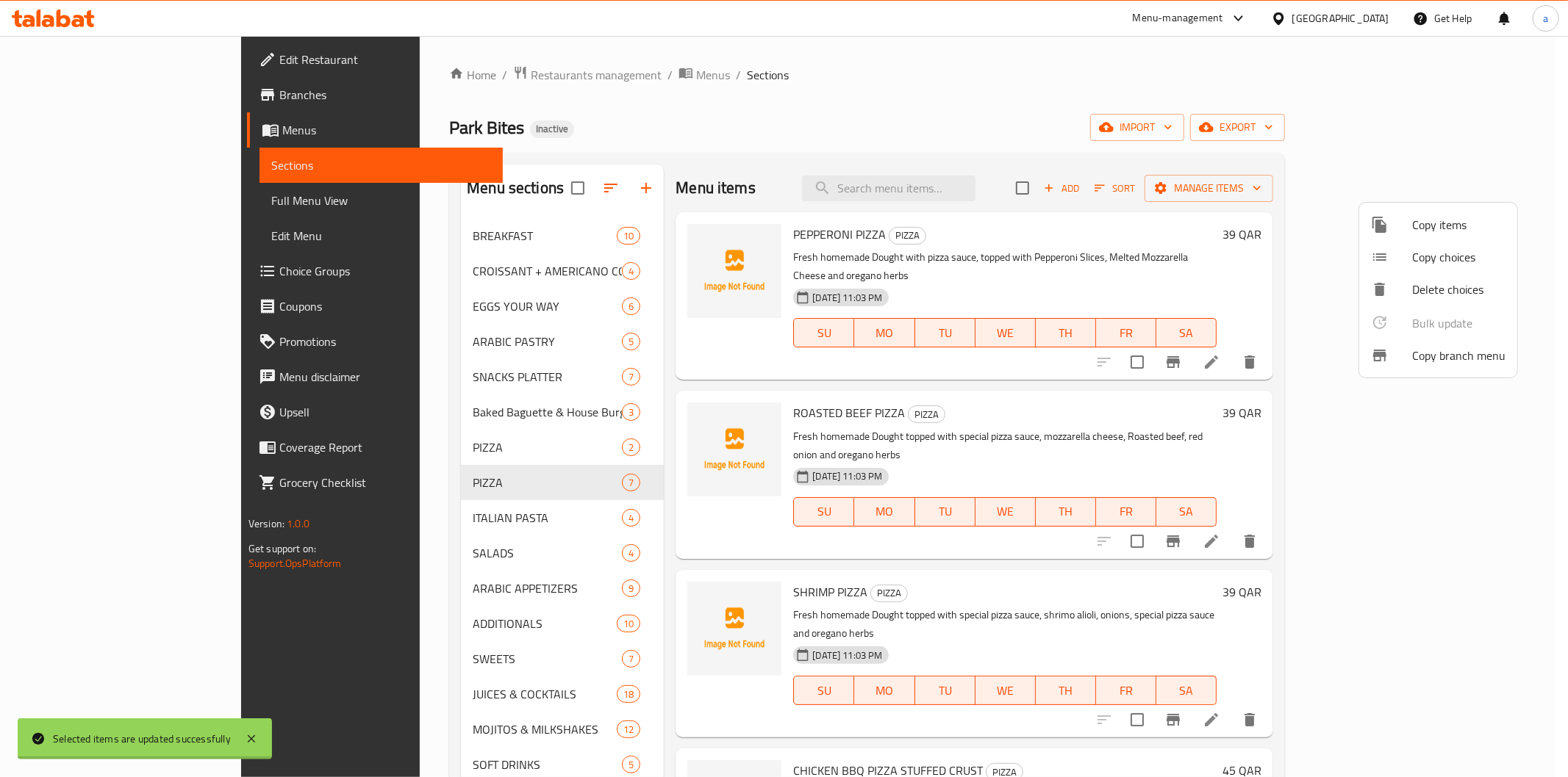
checkbox input "false"
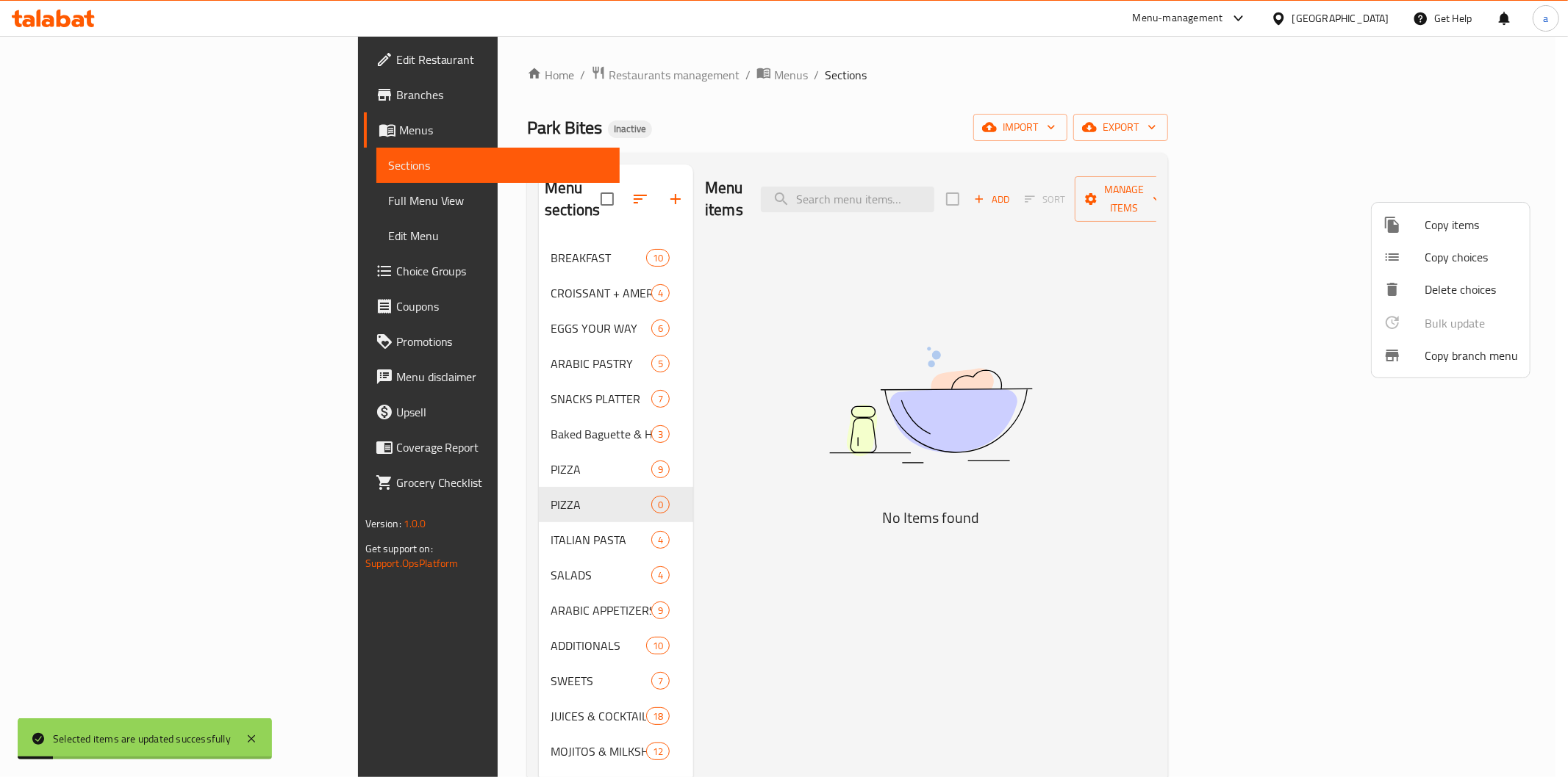
click at [516, 482] on div at bounding box center [784, 388] width 1568 height 777
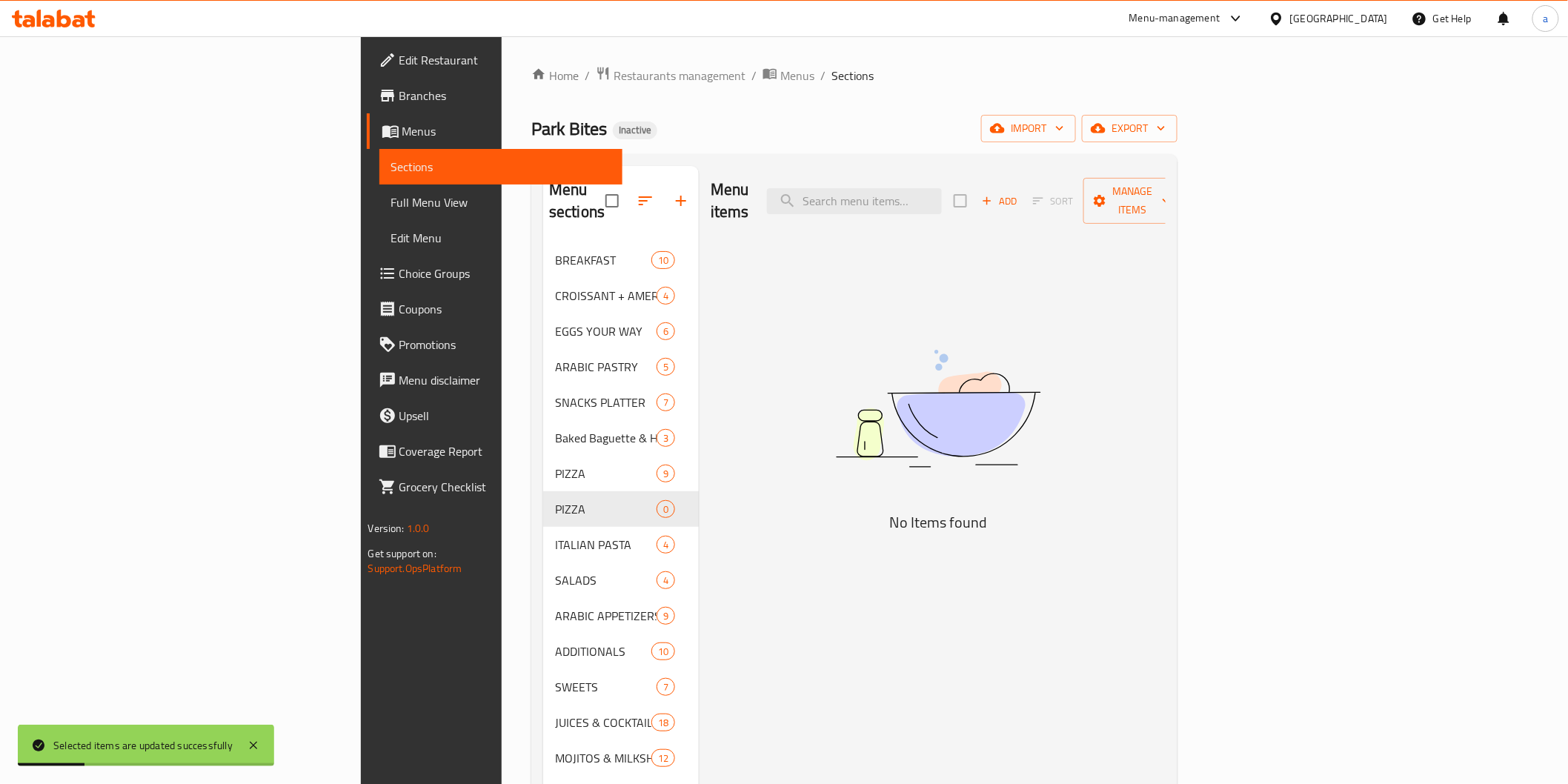
click at [555, 500] on span "PIZZA" at bounding box center [605, 509] width 102 height 18
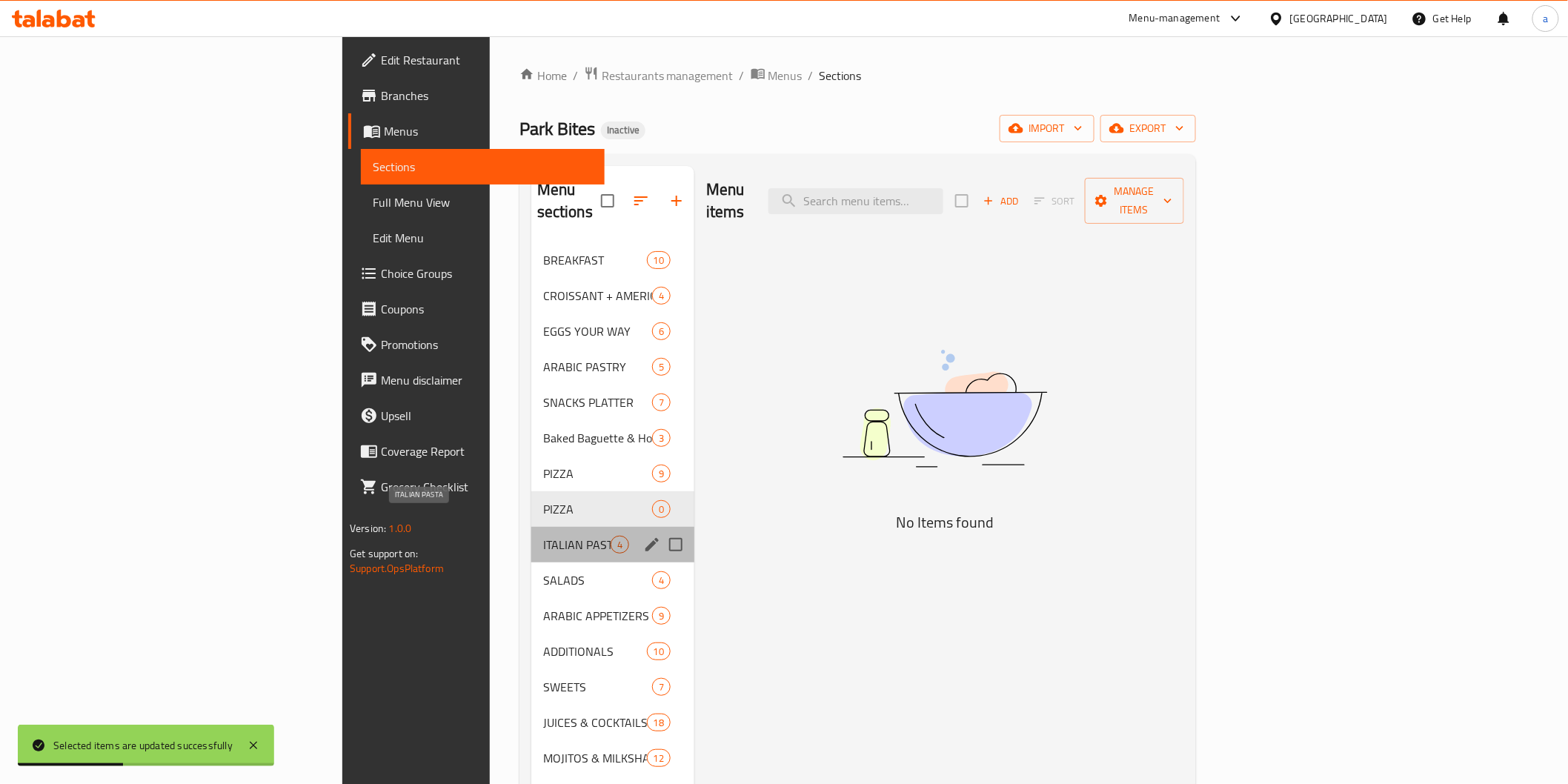
click at [543, 536] on span "ITALIAN PASTA" at bounding box center [577, 544] width 68 height 18
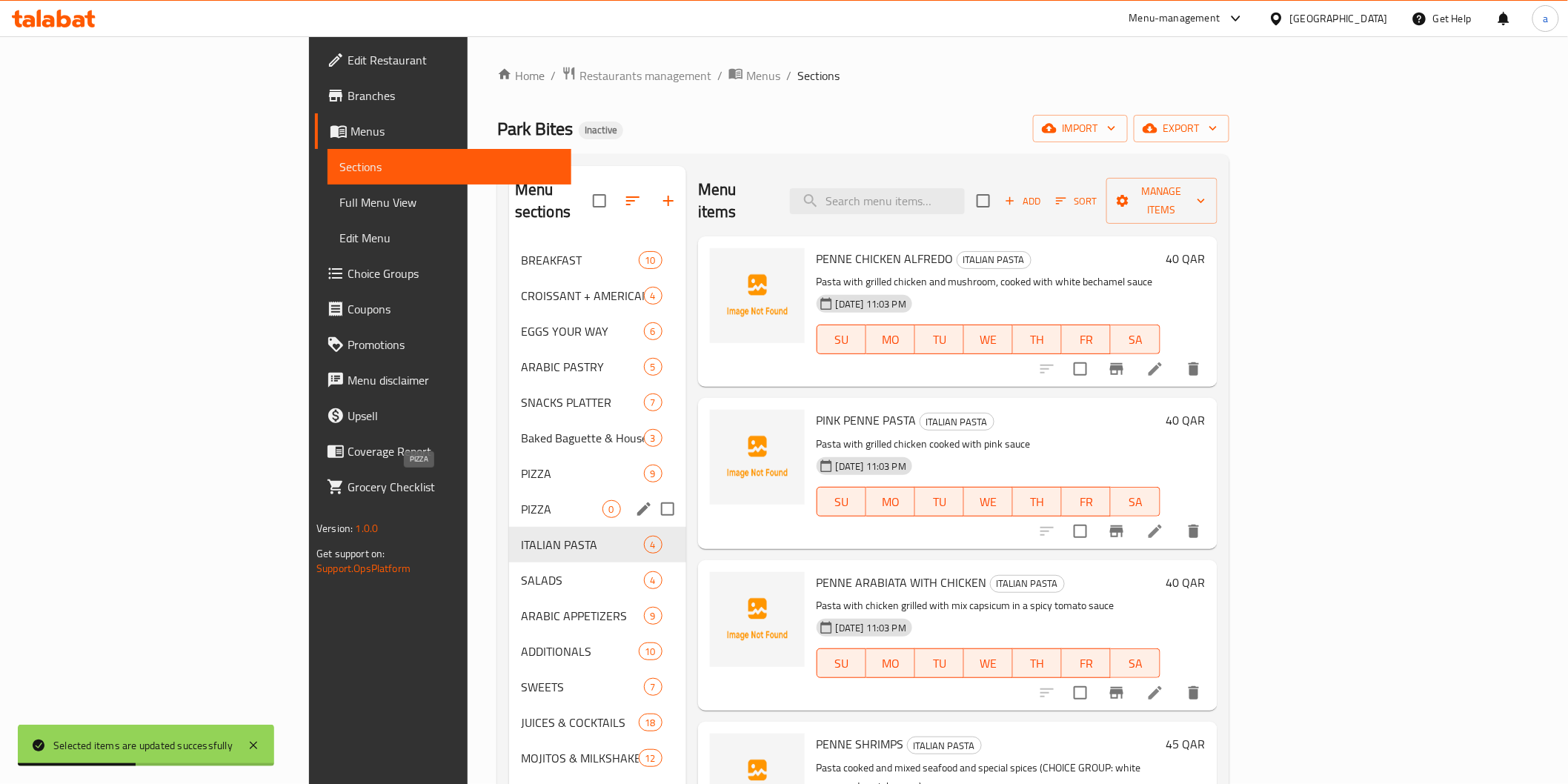
click at [521, 500] on span "PIZZA" at bounding box center [561, 509] width 82 height 18
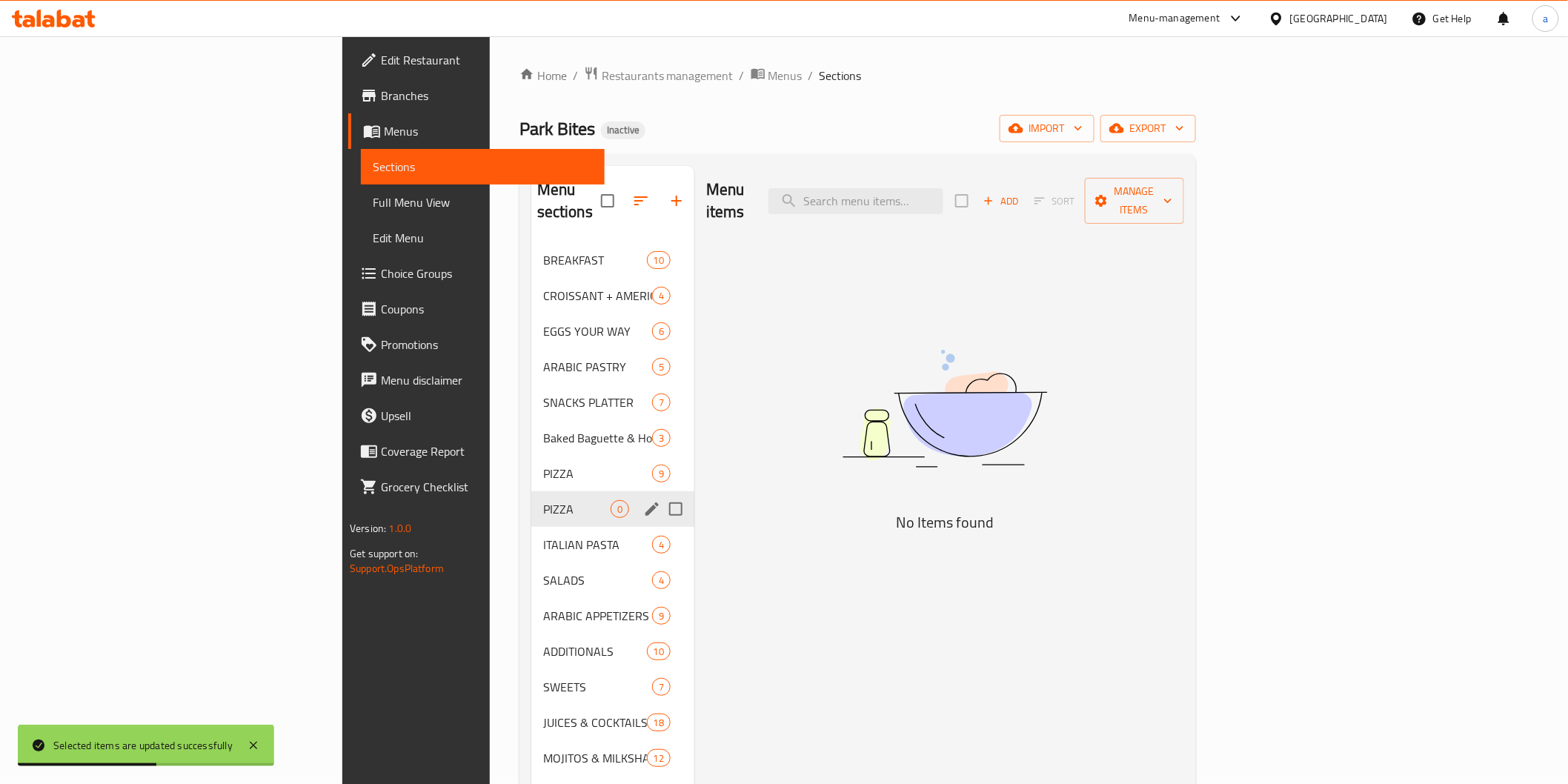
click at [660, 494] on input "Menu sections" at bounding box center [675, 509] width 31 height 31
checkbox input "true"
click at [624, 192] on icon "button" at bounding box center [633, 200] width 18 height 18
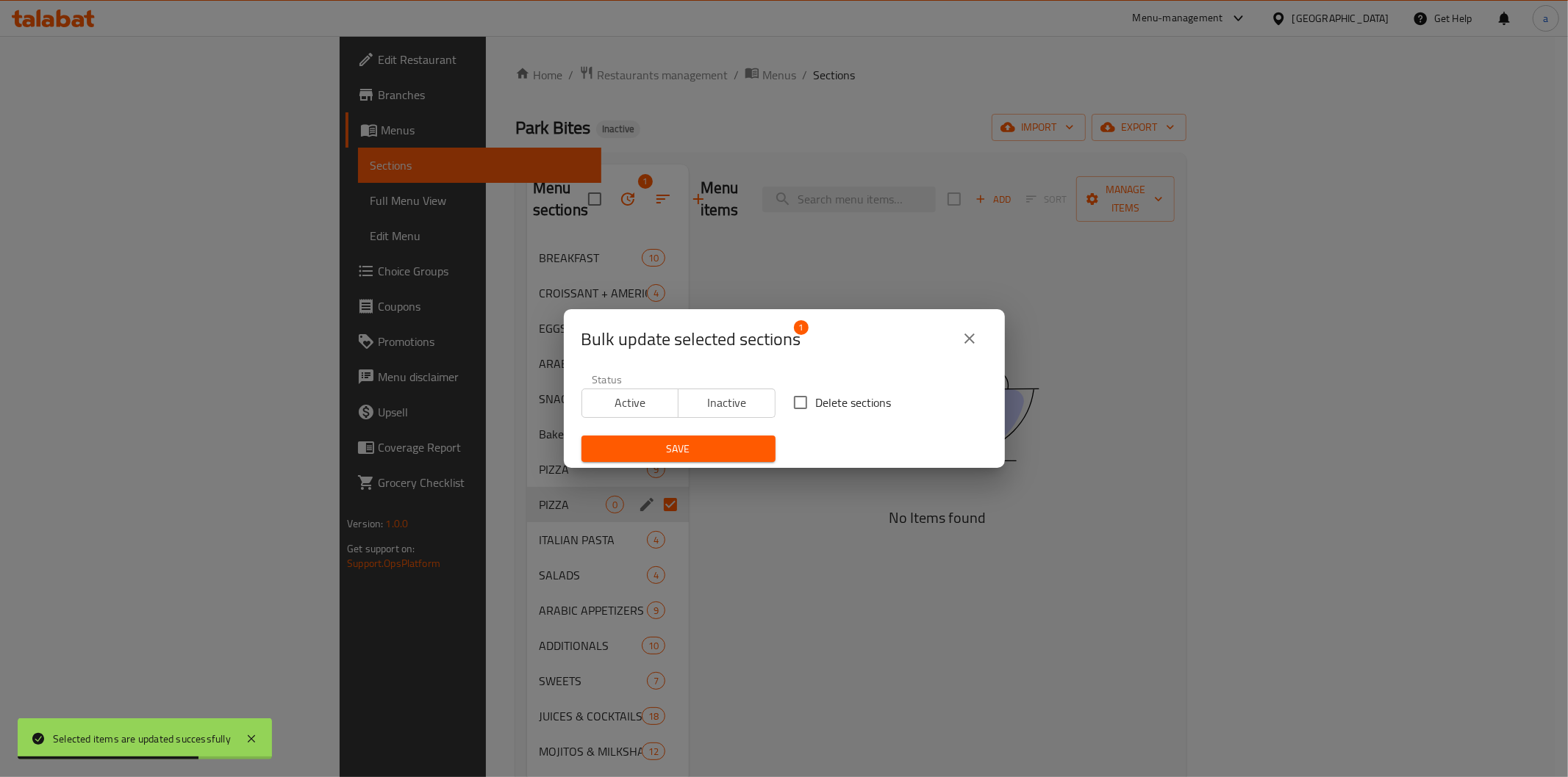
click at [816, 402] on span "Delete sections" at bounding box center [853, 402] width 76 height 18
click at [813, 402] on input "Delete sections" at bounding box center [800, 402] width 31 height 31
checkbox input "true"
click at [745, 439] on button "Save" at bounding box center [679, 449] width 194 height 27
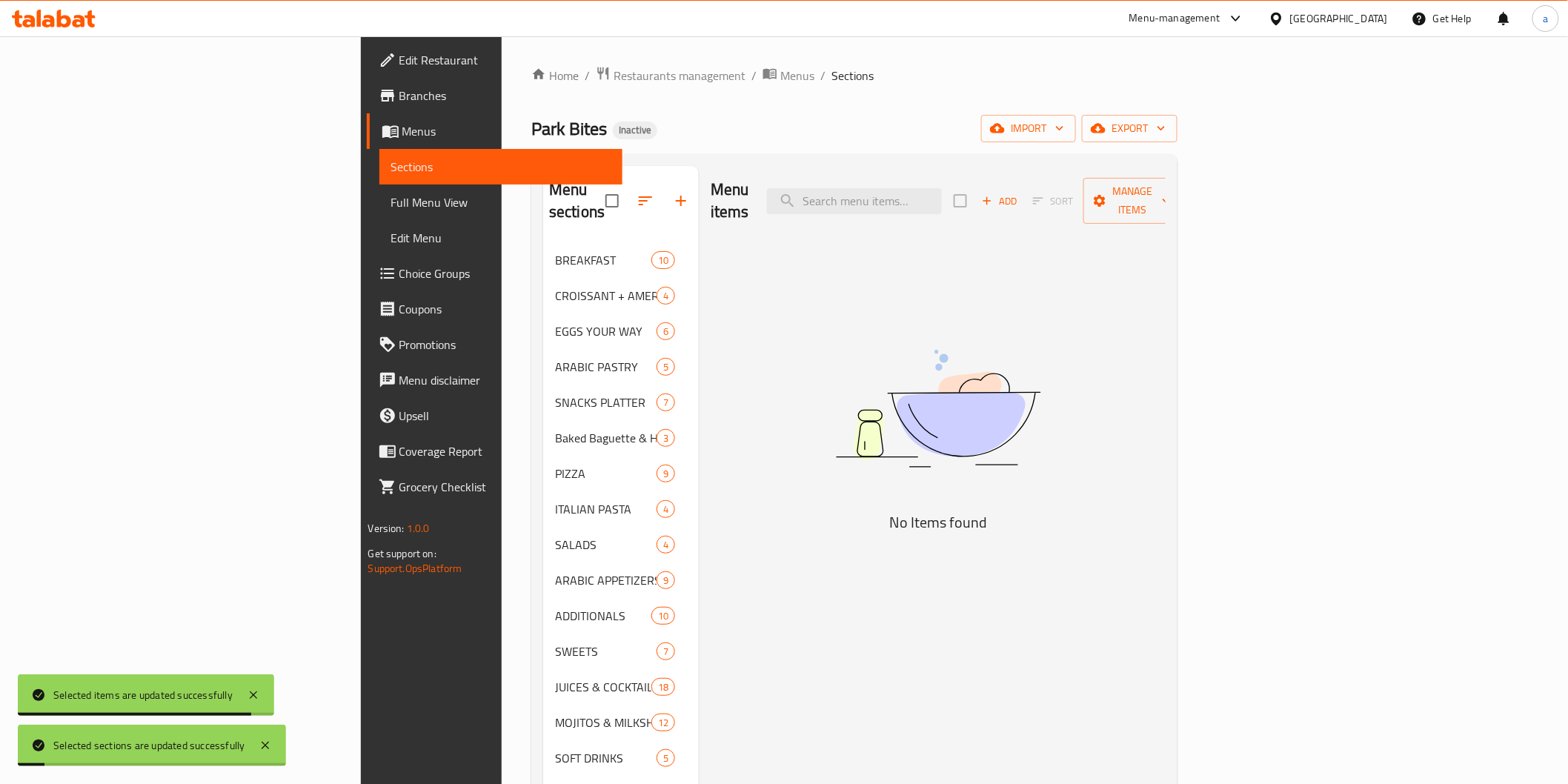
click at [380, 215] on link "Full Menu View" at bounding box center [501, 202] width 243 height 36
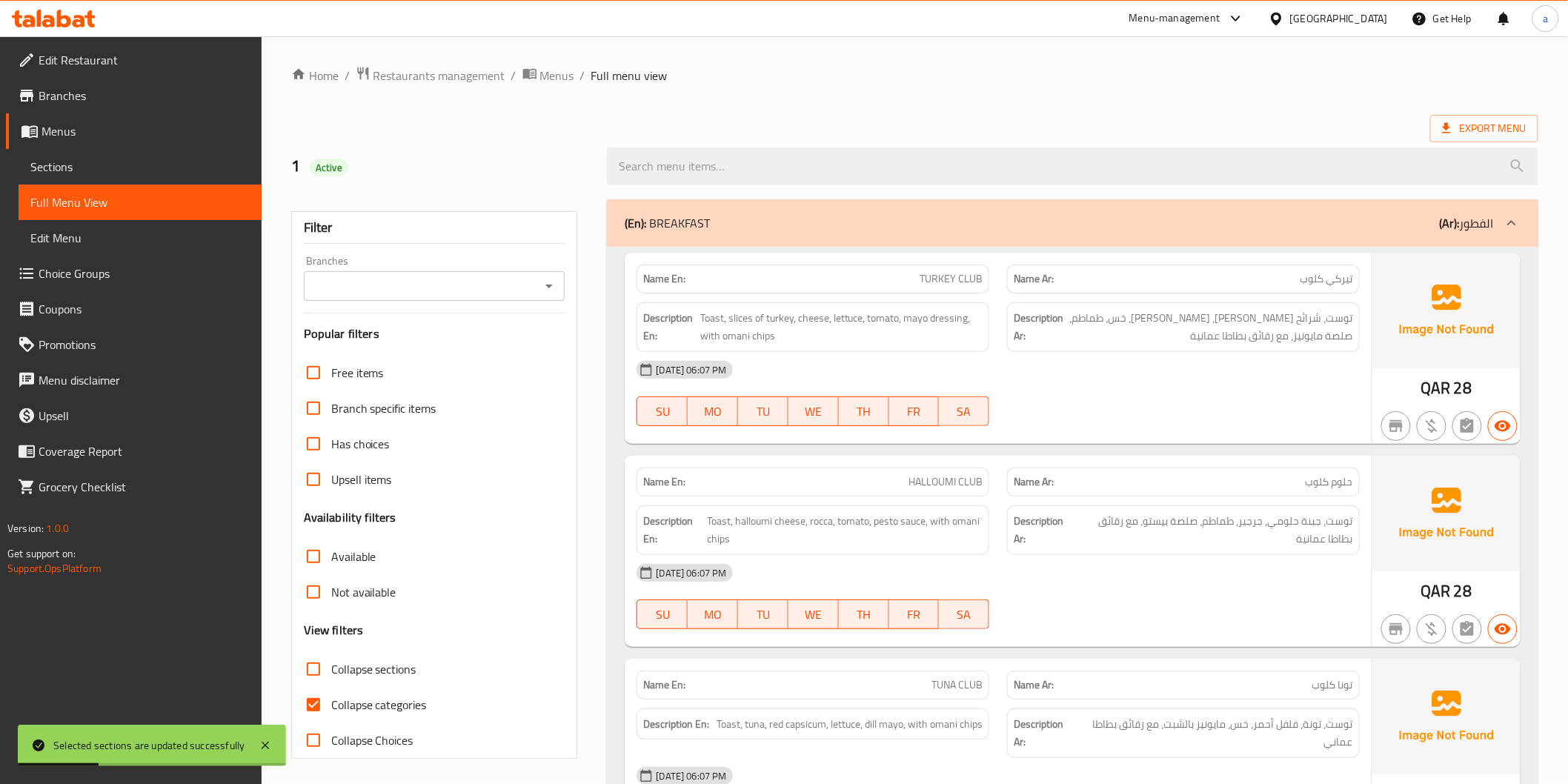
click at [313, 677] on input "Collapse sections" at bounding box center [314, 669] width 36 height 36
checkbox input "true"
click at [311, 697] on input "Collapse categories" at bounding box center [314, 705] width 36 height 36
checkbox input "false"
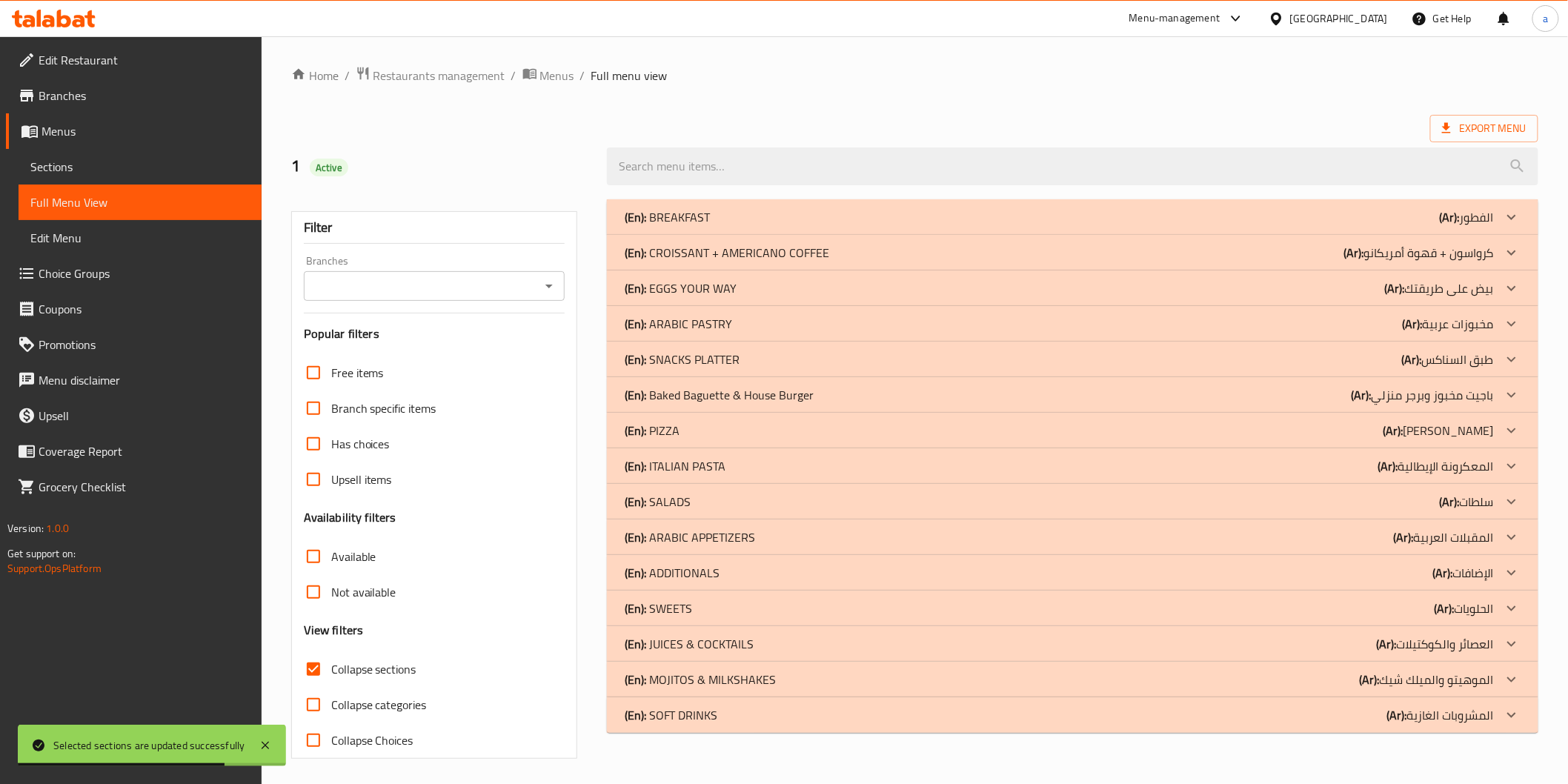
drag, startPoint x: 723, startPoint y: 713, endPoint x: 724, endPoint y: 686, distance: 27.0
click at [723, 713] on div "(En): SOFT DRINKS (Ar): المشروبات الغازية" at bounding box center [1059, 714] width 869 height 18
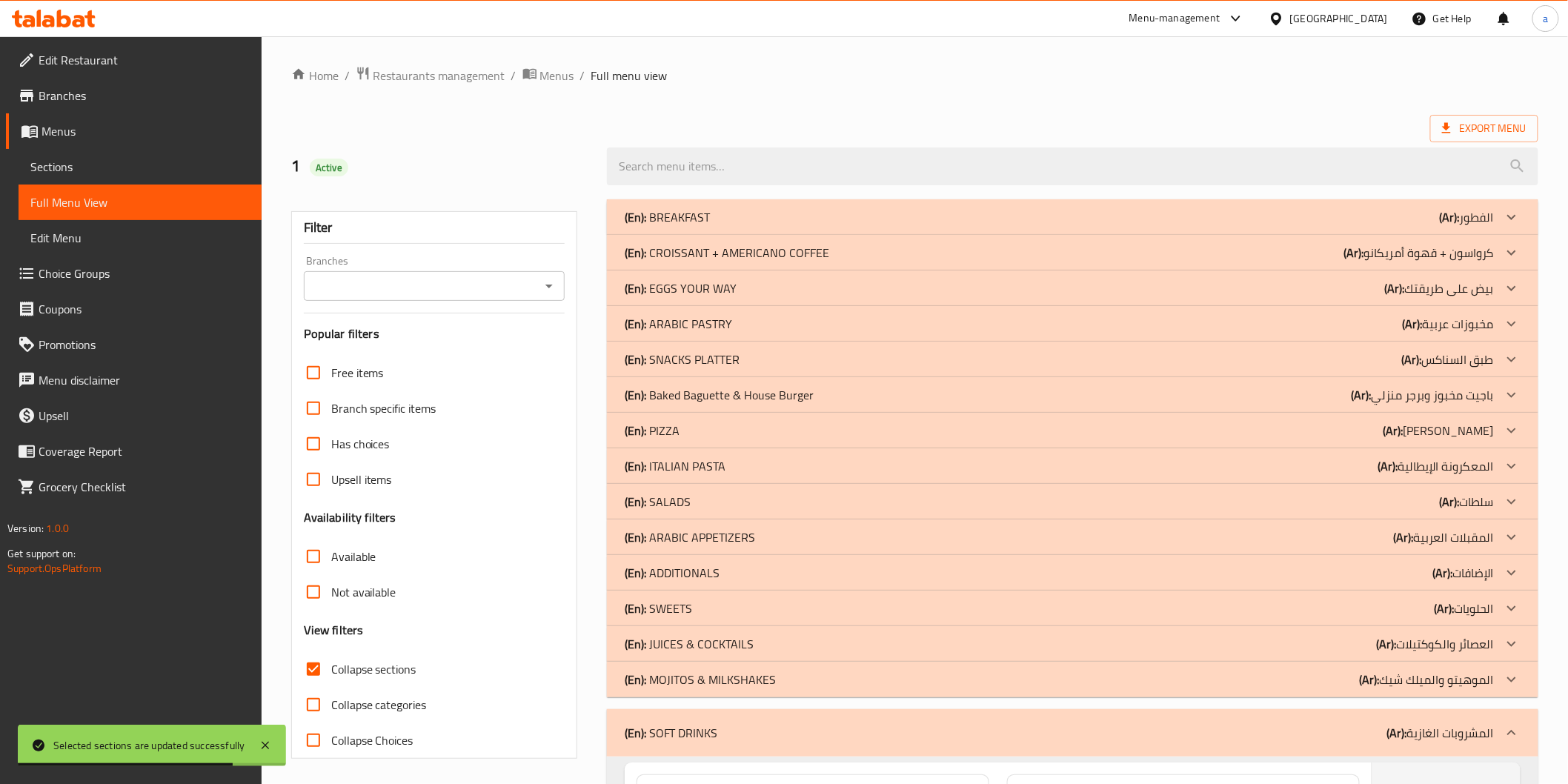
click at [724, 684] on p "(En): MOJITOS & MILKSHAKES" at bounding box center [700, 679] width 151 height 18
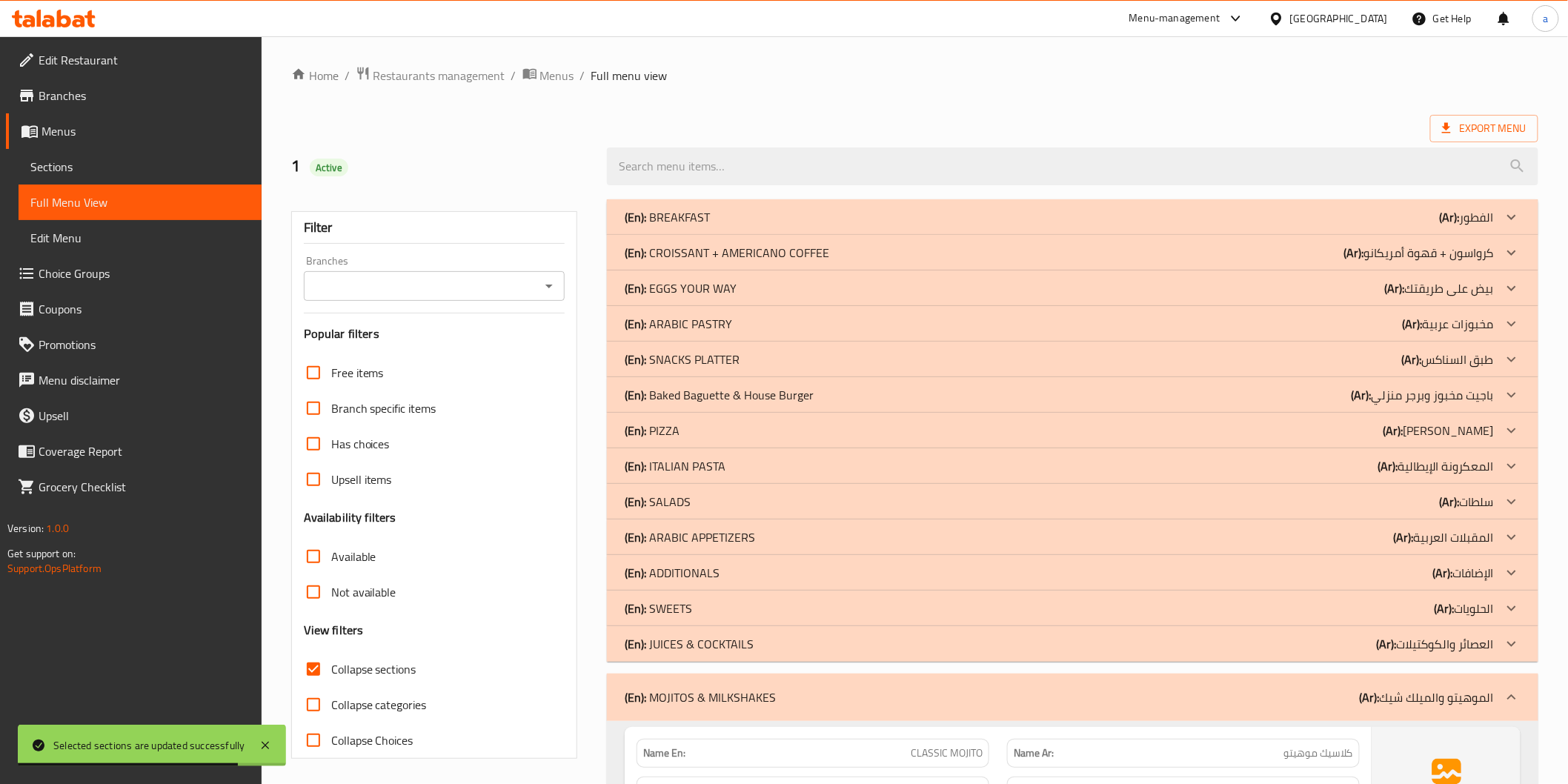
click at [716, 647] on p "(En): JUICES & COCKTAILS" at bounding box center [689, 644] width 129 height 18
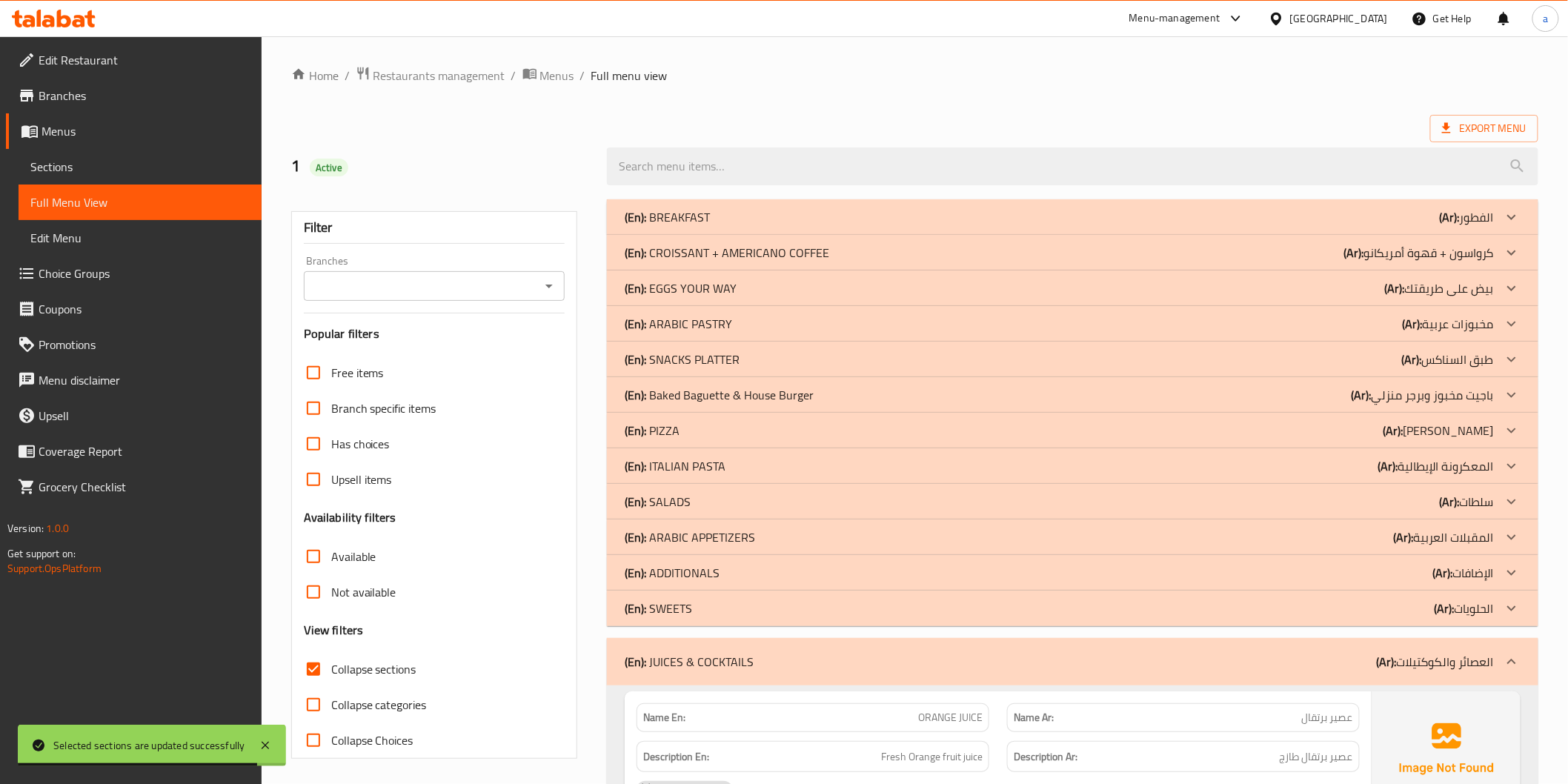
click at [713, 609] on div "(En): SWEETS (Ar): الحلويات" at bounding box center [1059, 608] width 869 height 18
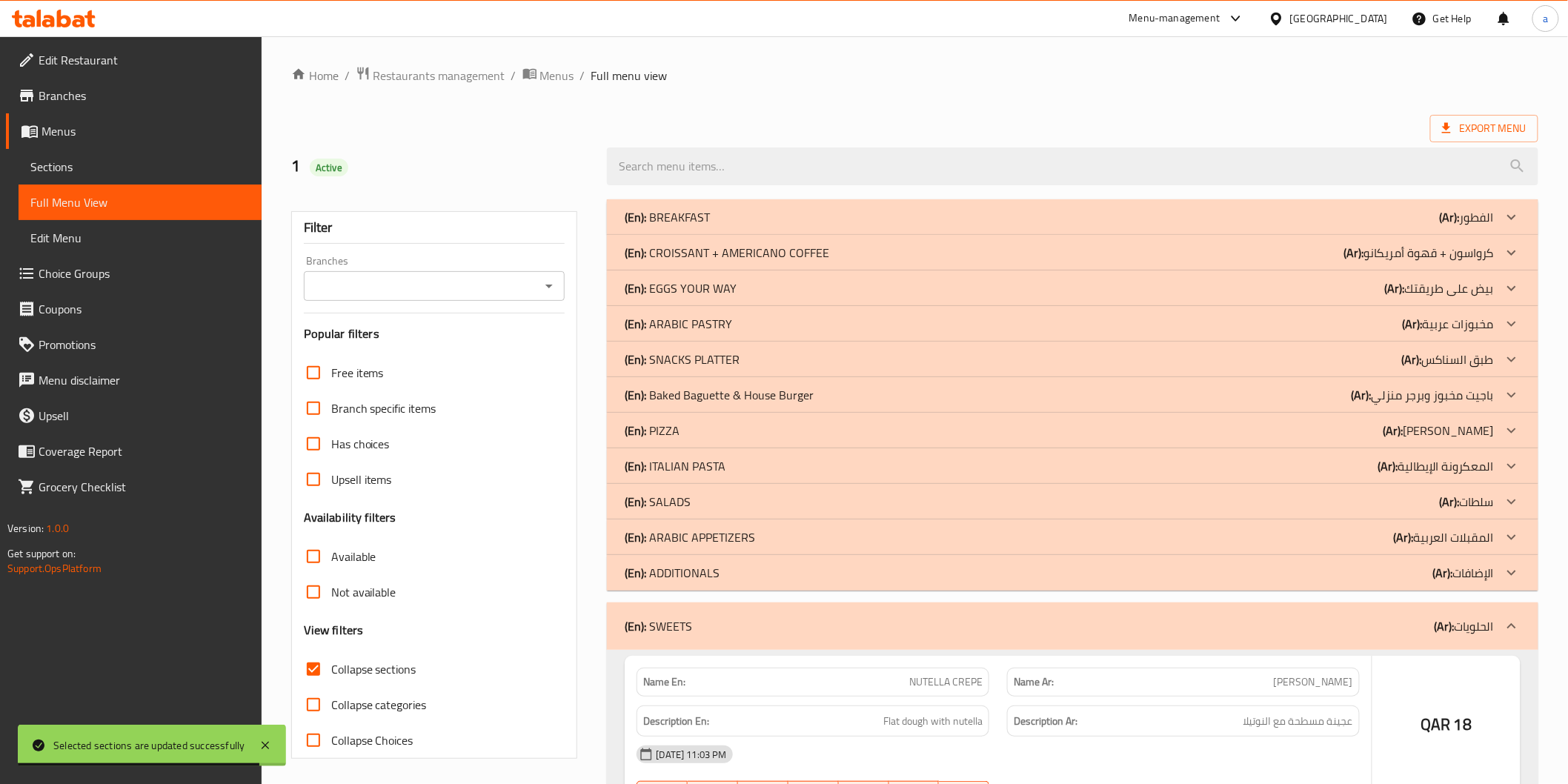
click at [710, 582] on p "(En): ADDITIONALS" at bounding box center [672, 572] width 95 height 18
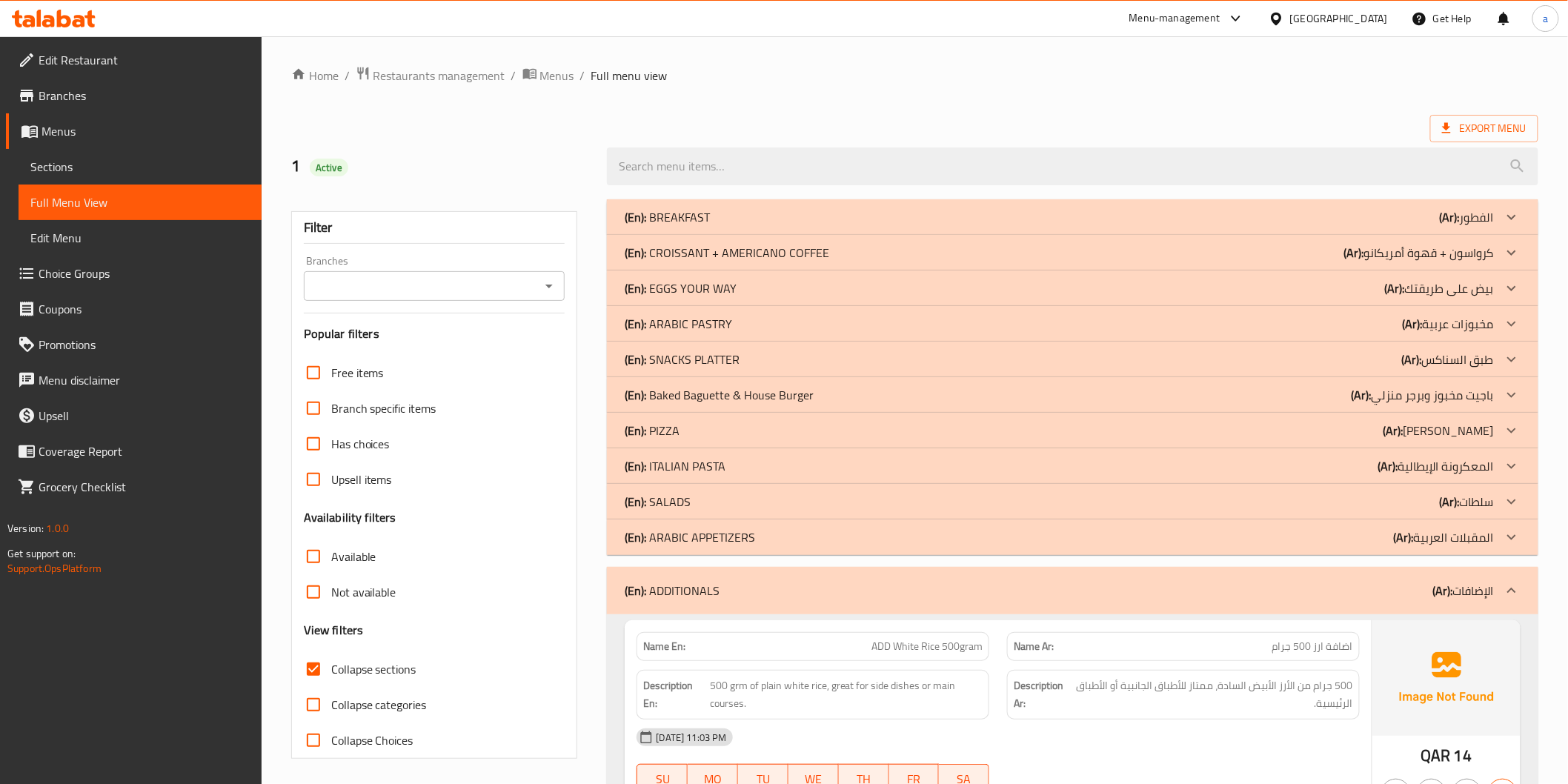
click at [720, 541] on p "(En): ARABIC APPETIZERS" at bounding box center [690, 537] width 131 height 18
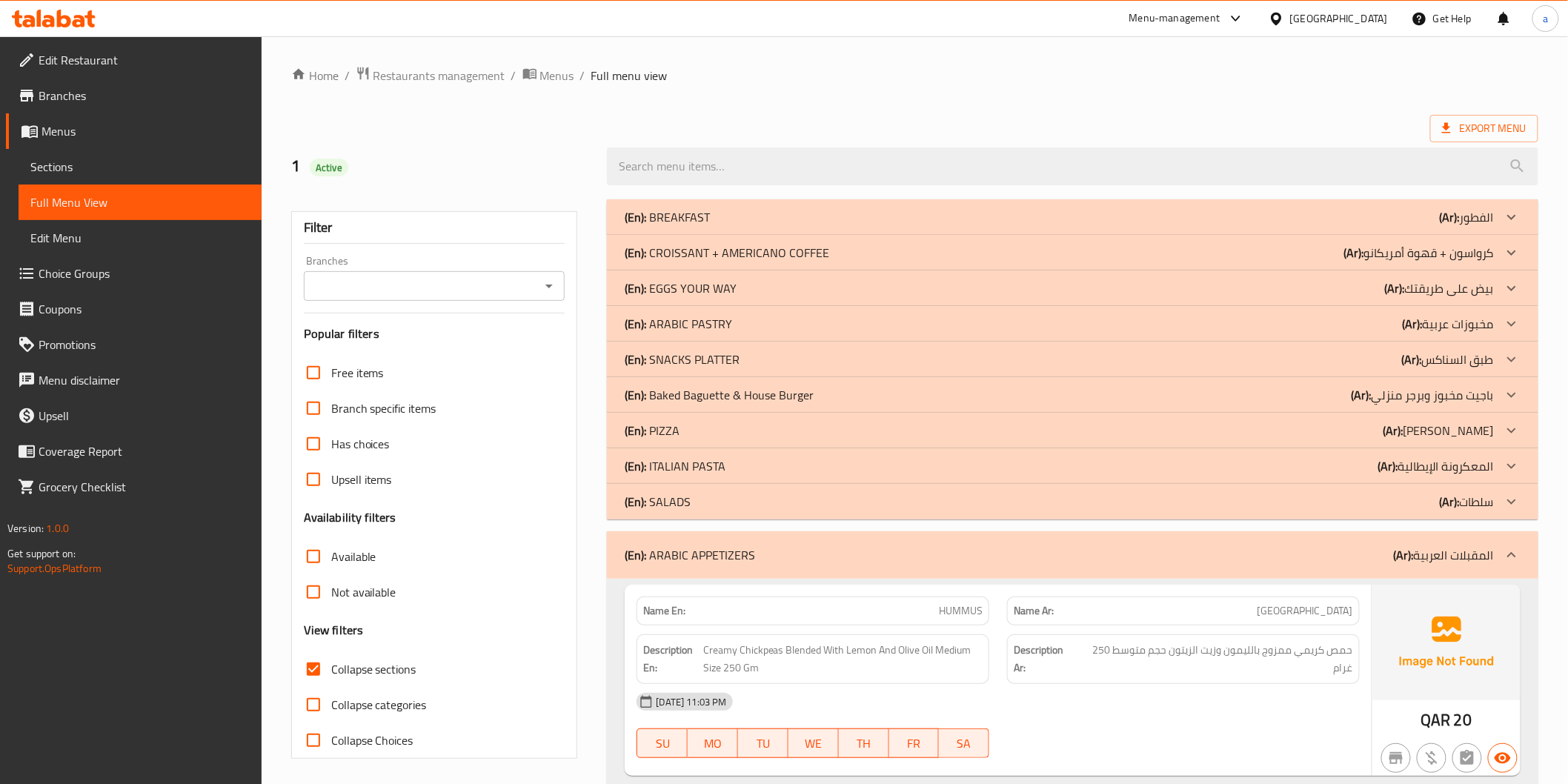
click at [720, 504] on div "(En): SALADS (Ar): سلطات" at bounding box center [1059, 501] width 869 height 18
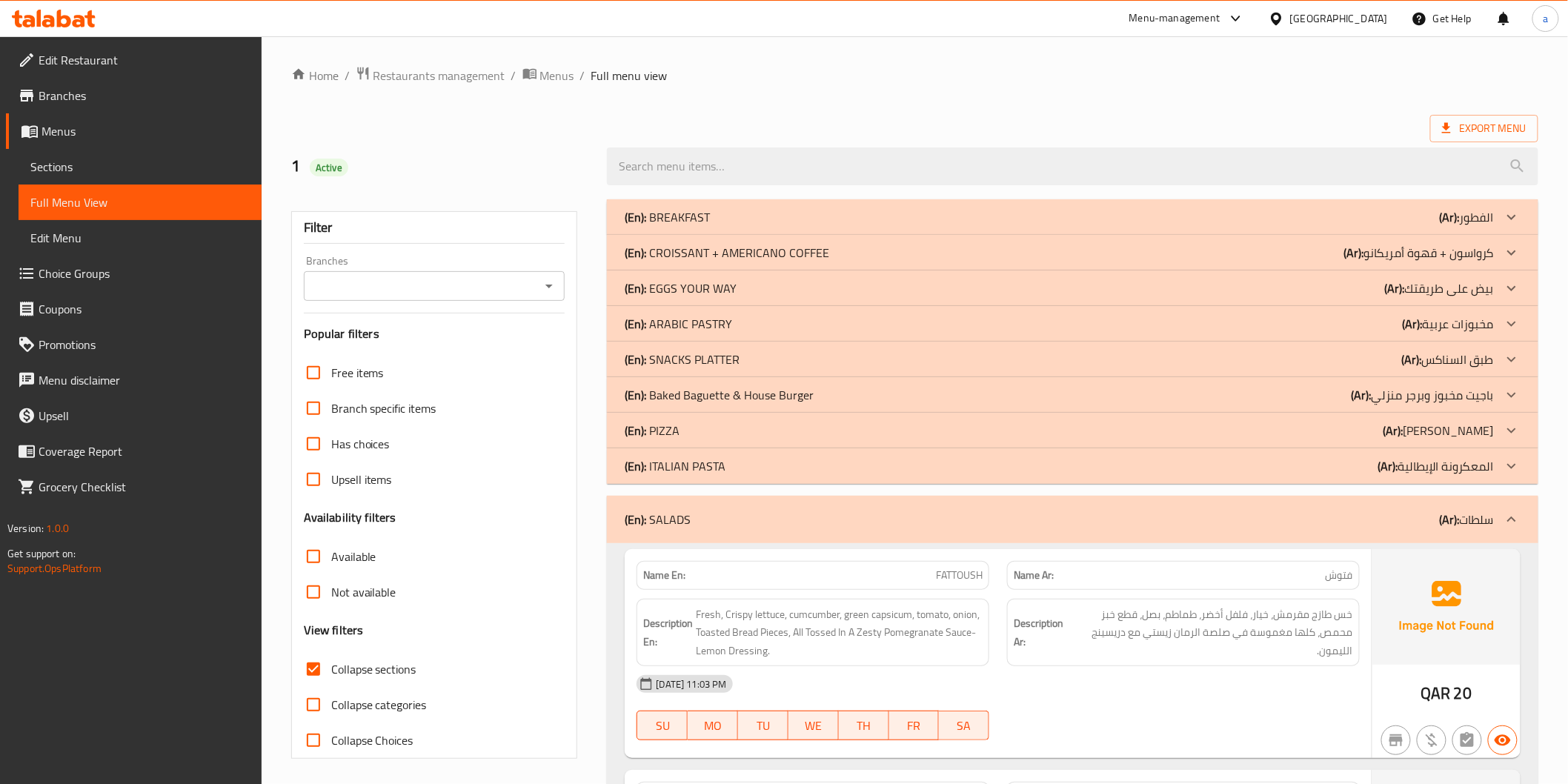
click at [723, 471] on p "(En): ITALIAN PASTA" at bounding box center [675, 465] width 101 height 18
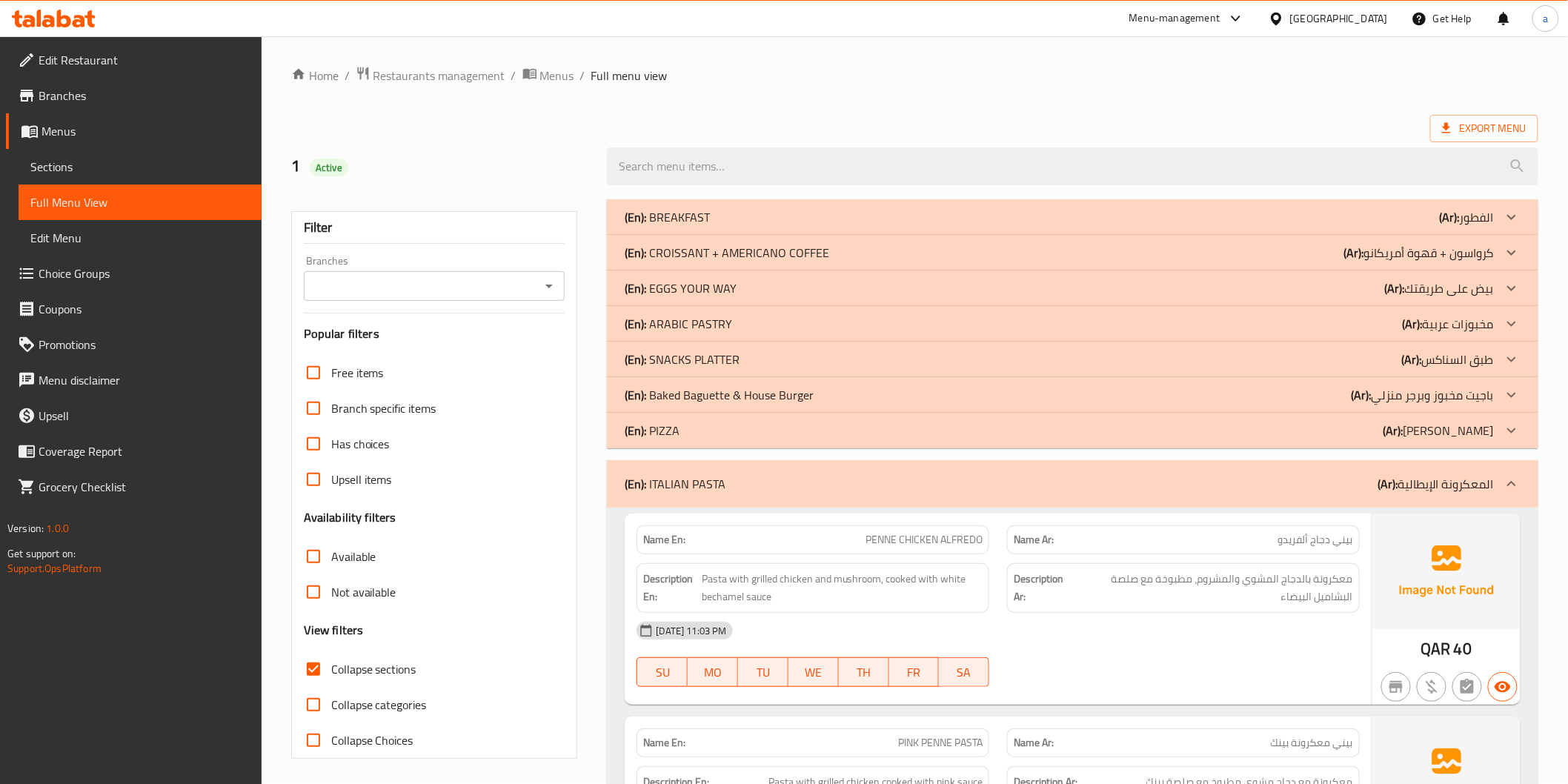
click at [737, 429] on div "(En): PIZZA (Ar): [PERSON_NAME]" at bounding box center [1059, 431] width 869 height 18
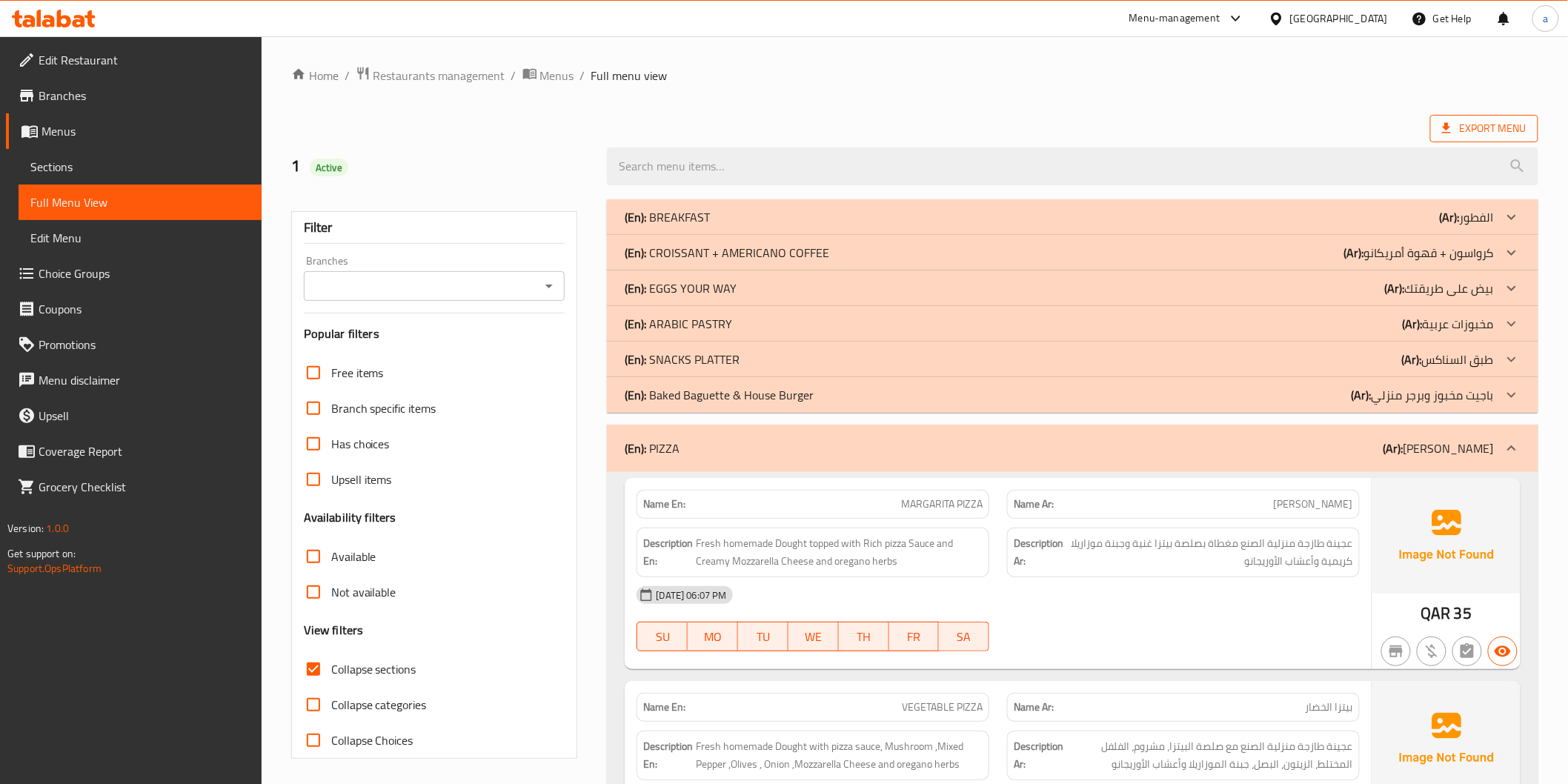
click at [1473, 115] on span "Export Menu" at bounding box center [1484, 128] width 108 height 27
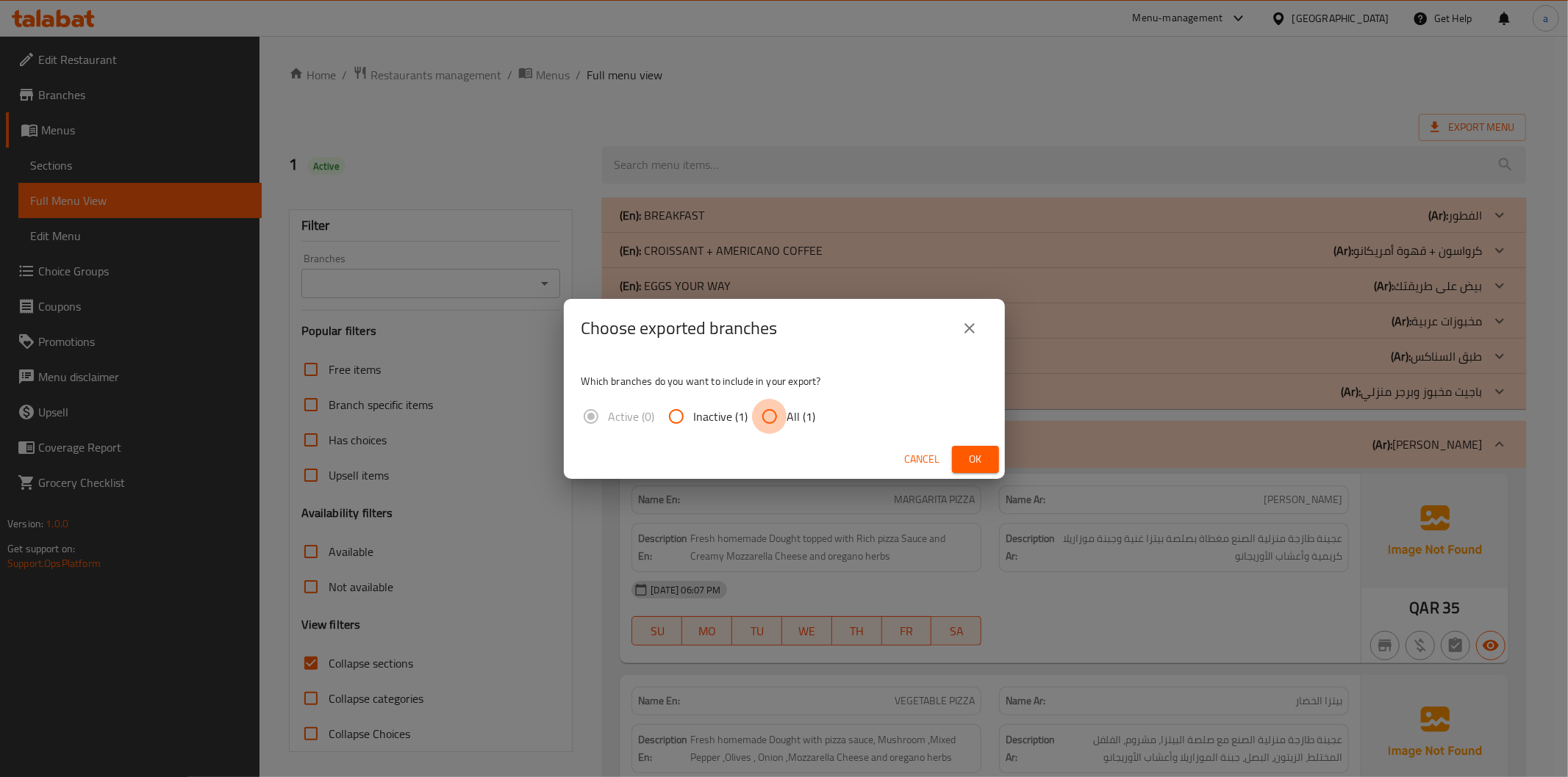
click at [765, 420] on input "All (1)" at bounding box center [770, 416] width 35 height 35
radio input "true"
click at [972, 453] on span "Ok" at bounding box center [975, 459] width 23 height 19
